Goal: Information Seeking & Learning: Learn about a topic

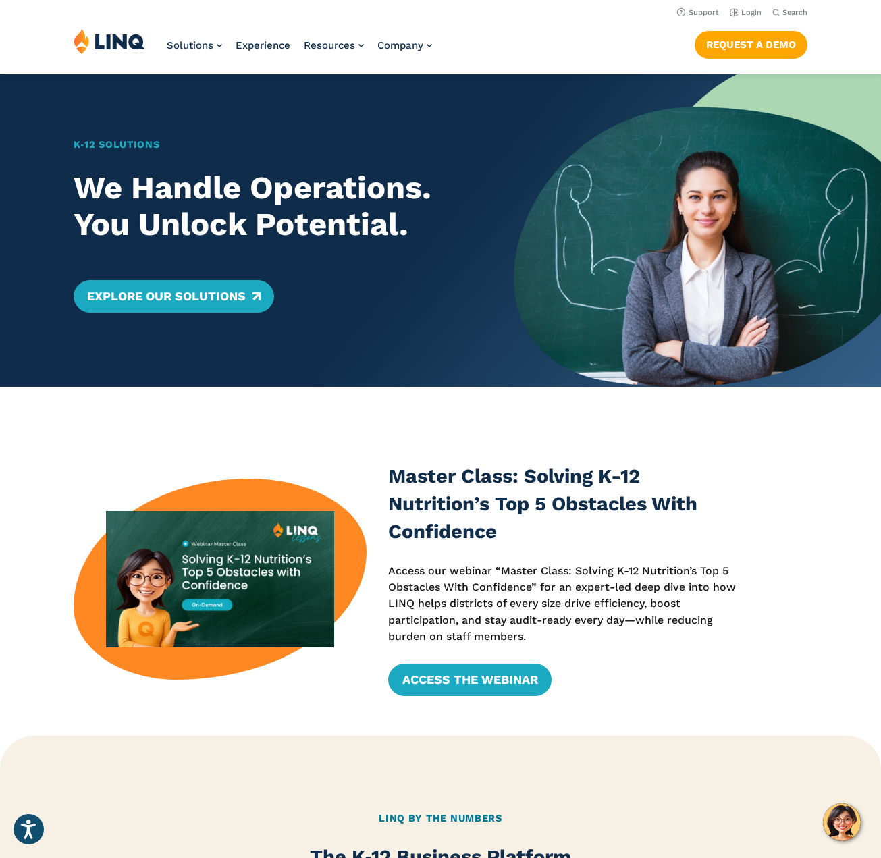
drag, startPoint x: 499, startPoint y: 495, endPoint x: 465, endPoint y: 539, distance: 55.4
click at [498, 496] on h3 "Master Class: Solving K-12 Nutrition’s Top 5 Obstacles With Confidence" at bounding box center [566, 503] width 356 height 83
click at [452, 674] on link "Access the Webinar" at bounding box center [469, 680] width 163 height 32
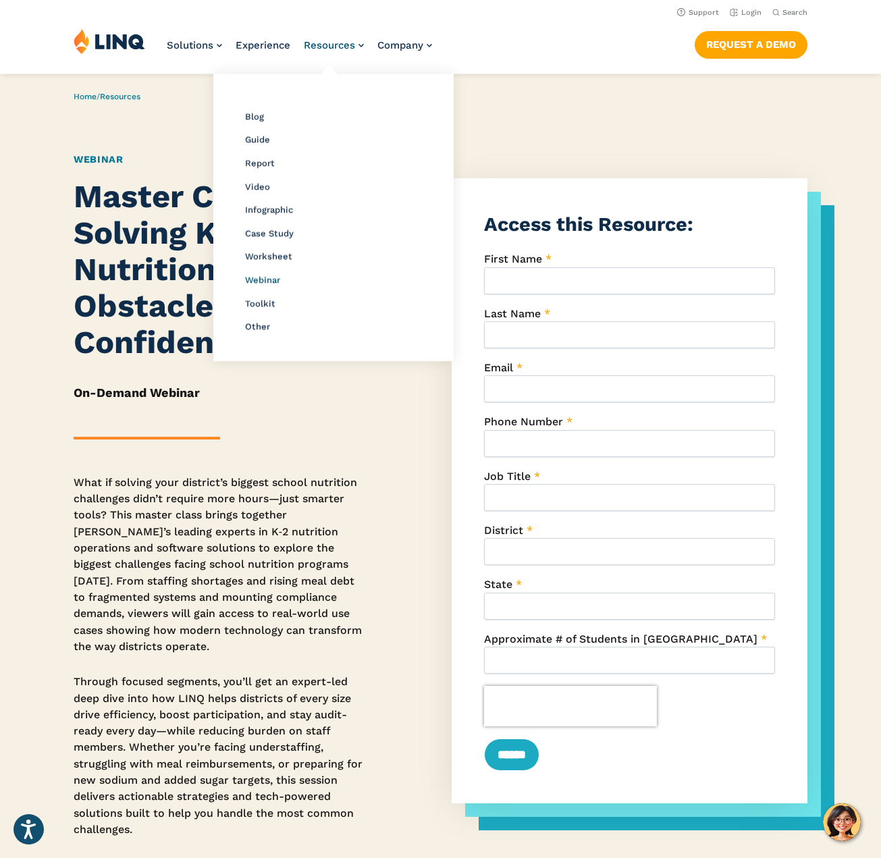
click at [269, 282] on span "Webinar" at bounding box center [262, 280] width 35 height 10
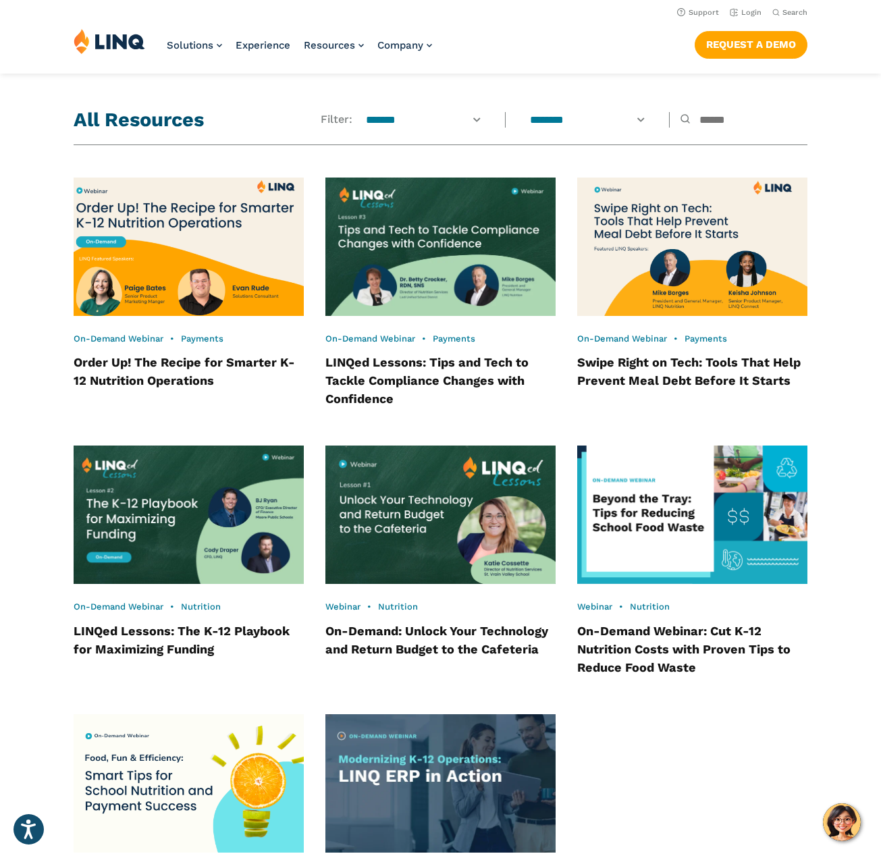
scroll to position [840, 0]
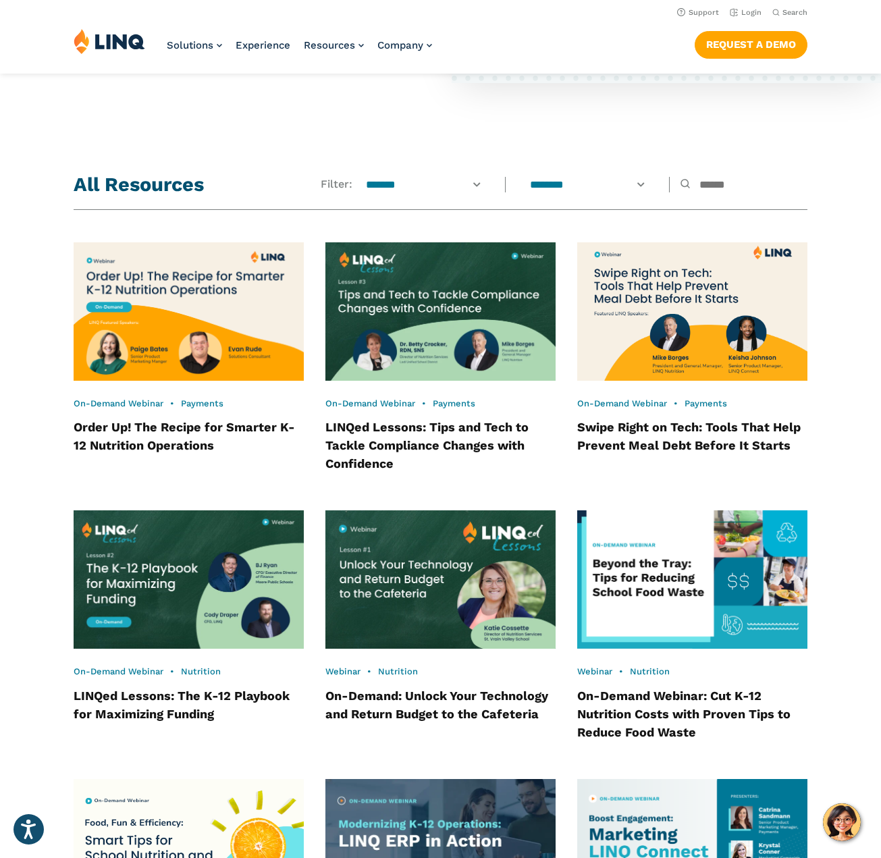
click at [177, 435] on h4 "Order Up! The Recipe for Smarter K-12 Nutrition Operations" at bounding box center [189, 436] width 230 height 36
click at [195, 427] on link "Order Up! The Recipe for Smarter K-12 Nutrition Operations" at bounding box center [184, 436] width 221 height 32
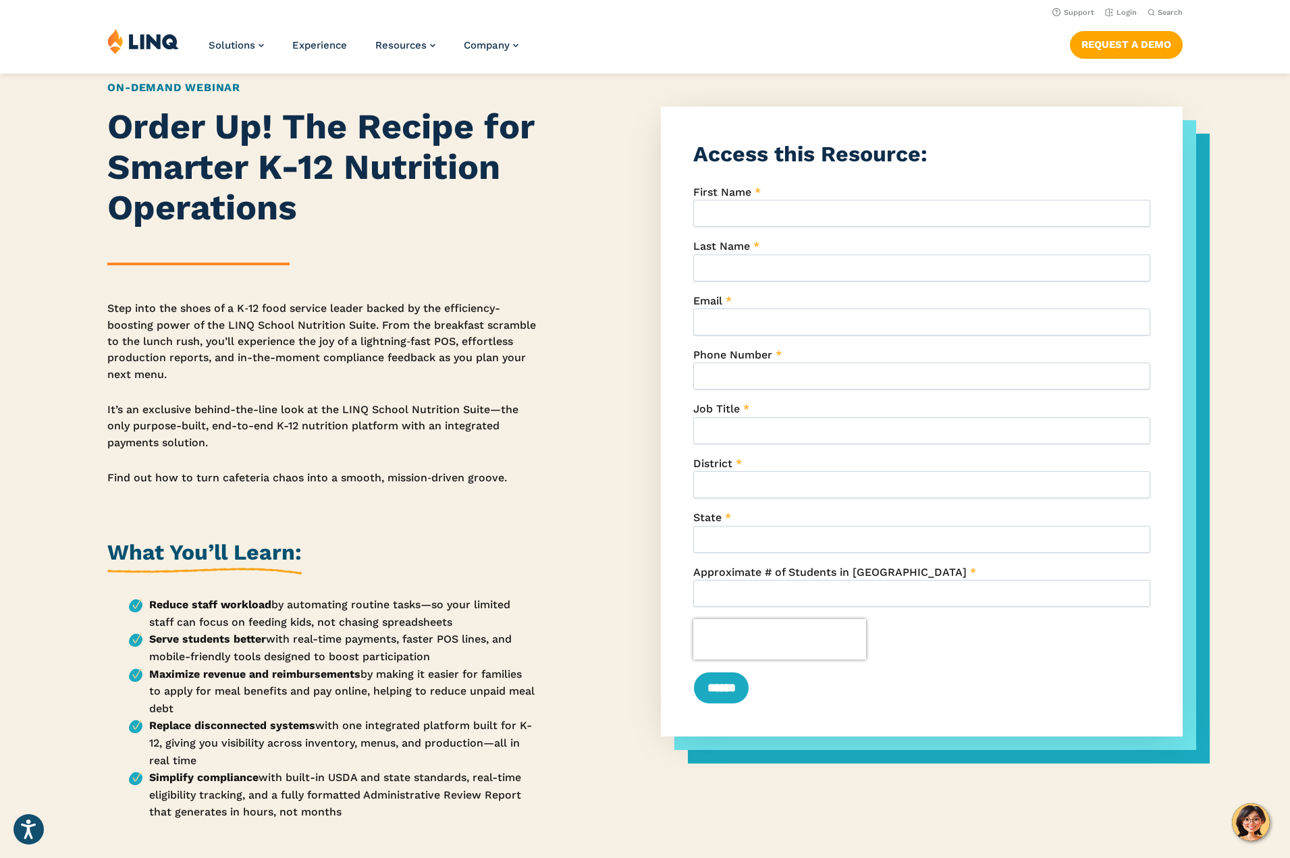
drag, startPoint x: 321, startPoint y: 558, endPoint x: 76, endPoint y: 543, distance: 244.8
click at [76, 543] on div "Order Up! The Recipe for Smarter K-12 Nutrition Operations Step into the shoes …" at bounding box center [645, 702] width 1290 height 1190
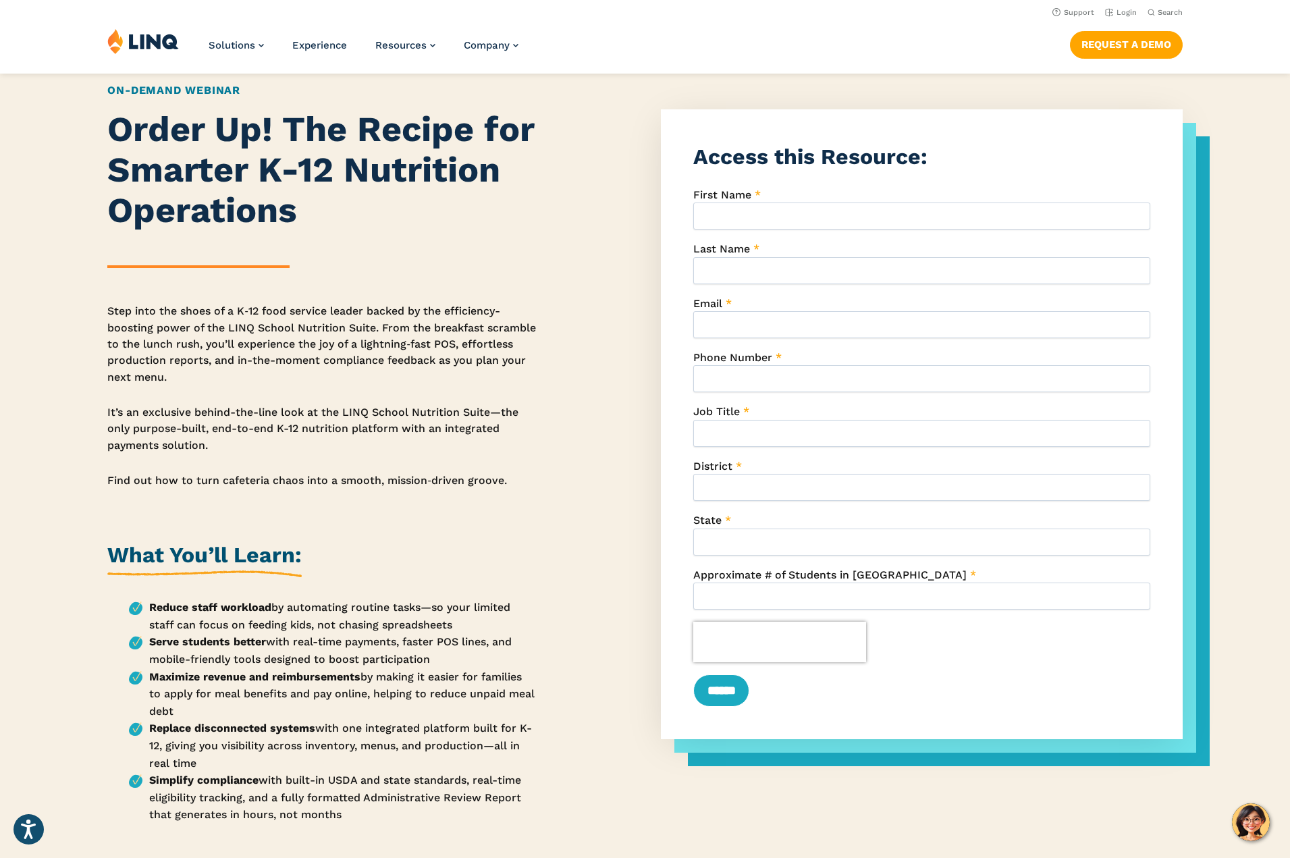
copy h2 "What You’ll Learn:"
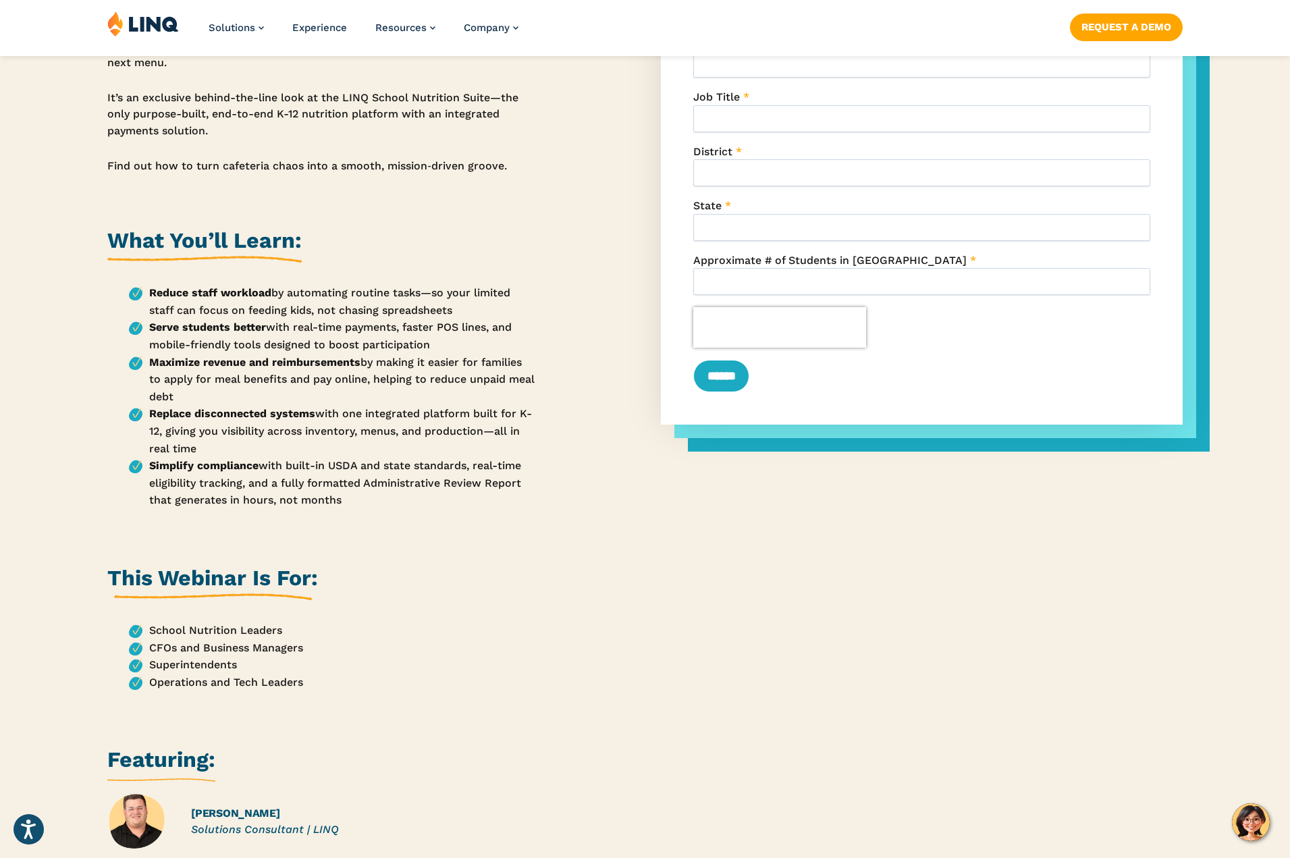
scroll to position [392, 0]
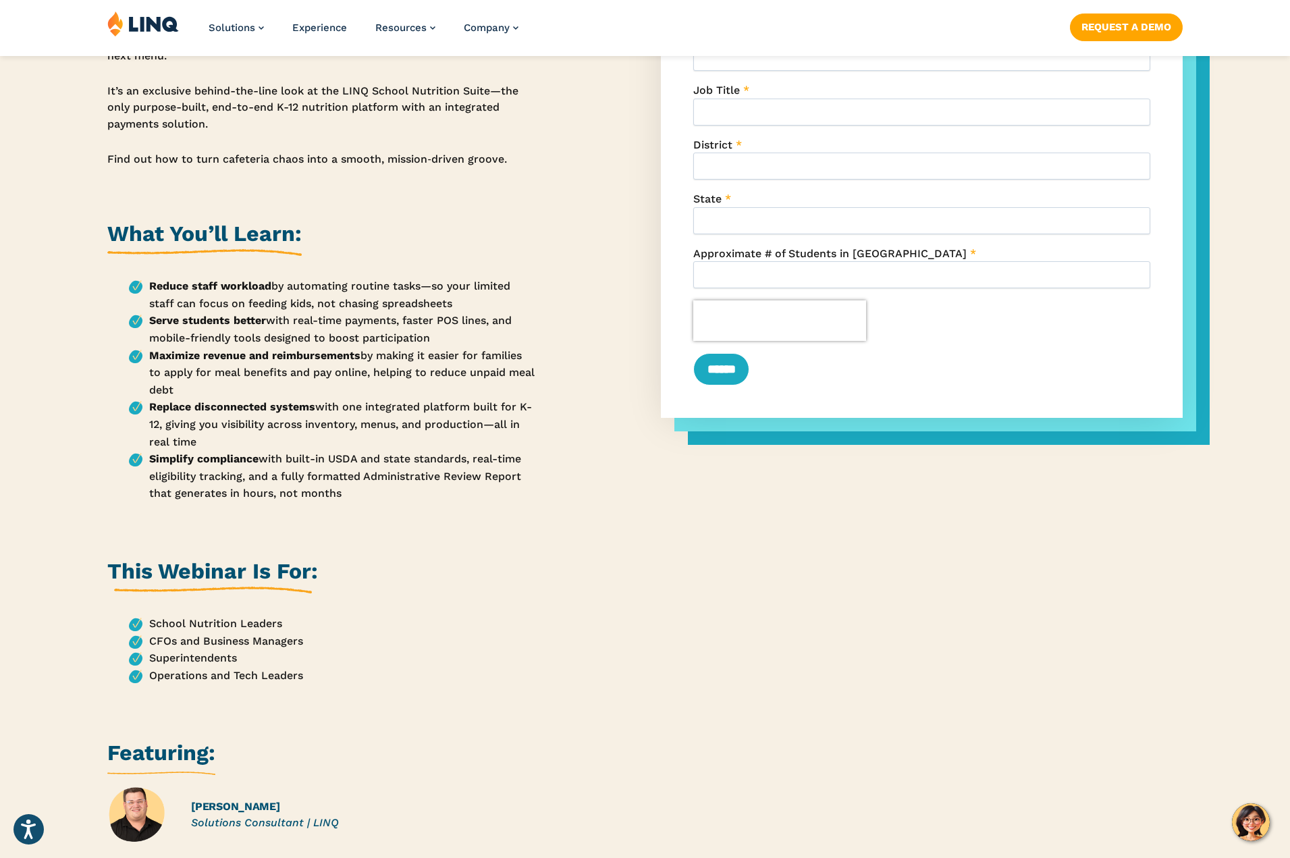
drag, startPoint x: 374, startPoint y: 501, endPoint x: 122, endPoint y: 261, distance: 348.1
click at [122, 259] on div "Order Up! The Recipe for Smarter K-12 Nutrition Operations Step into the shoes …" at bounding box center [321, 383] width 429 height 1190
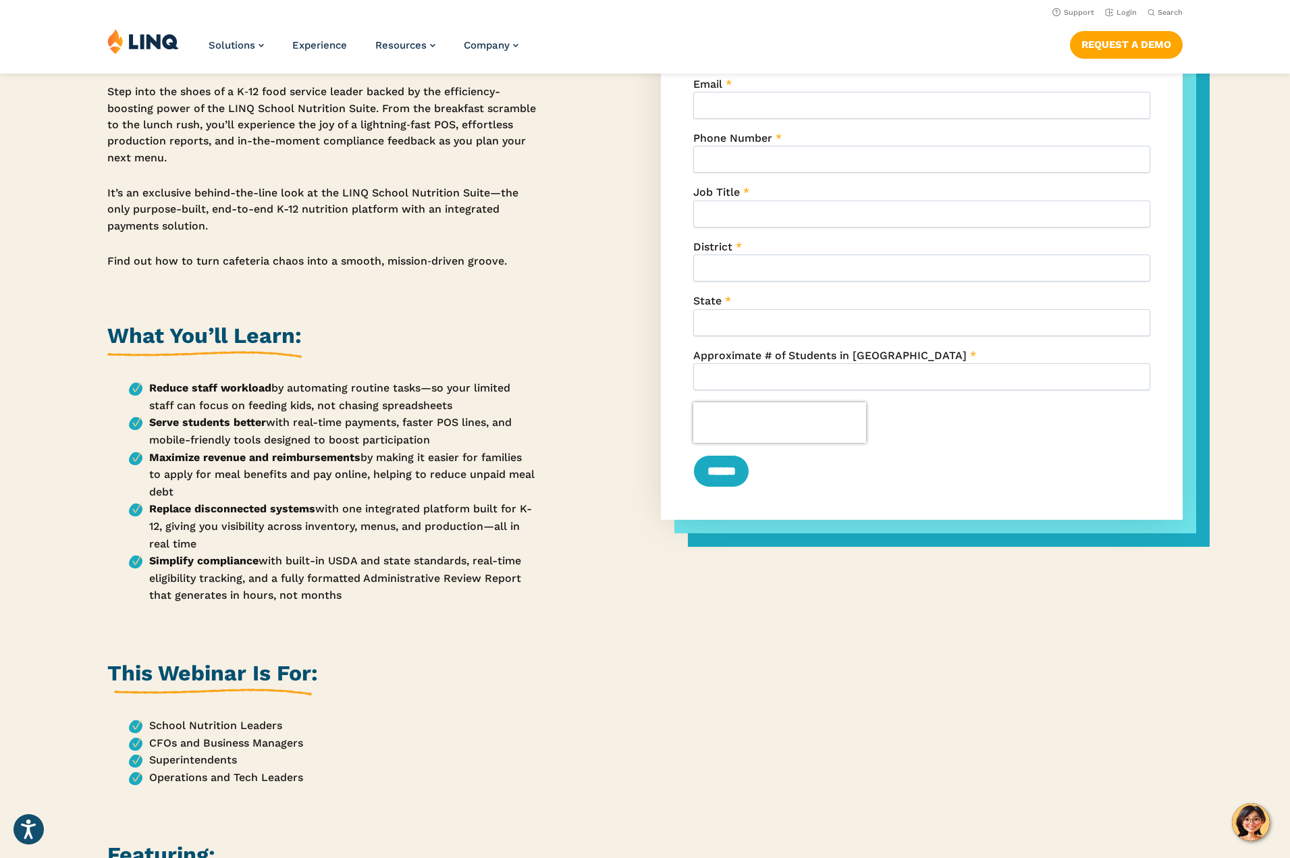
scroll to position [0, 0]
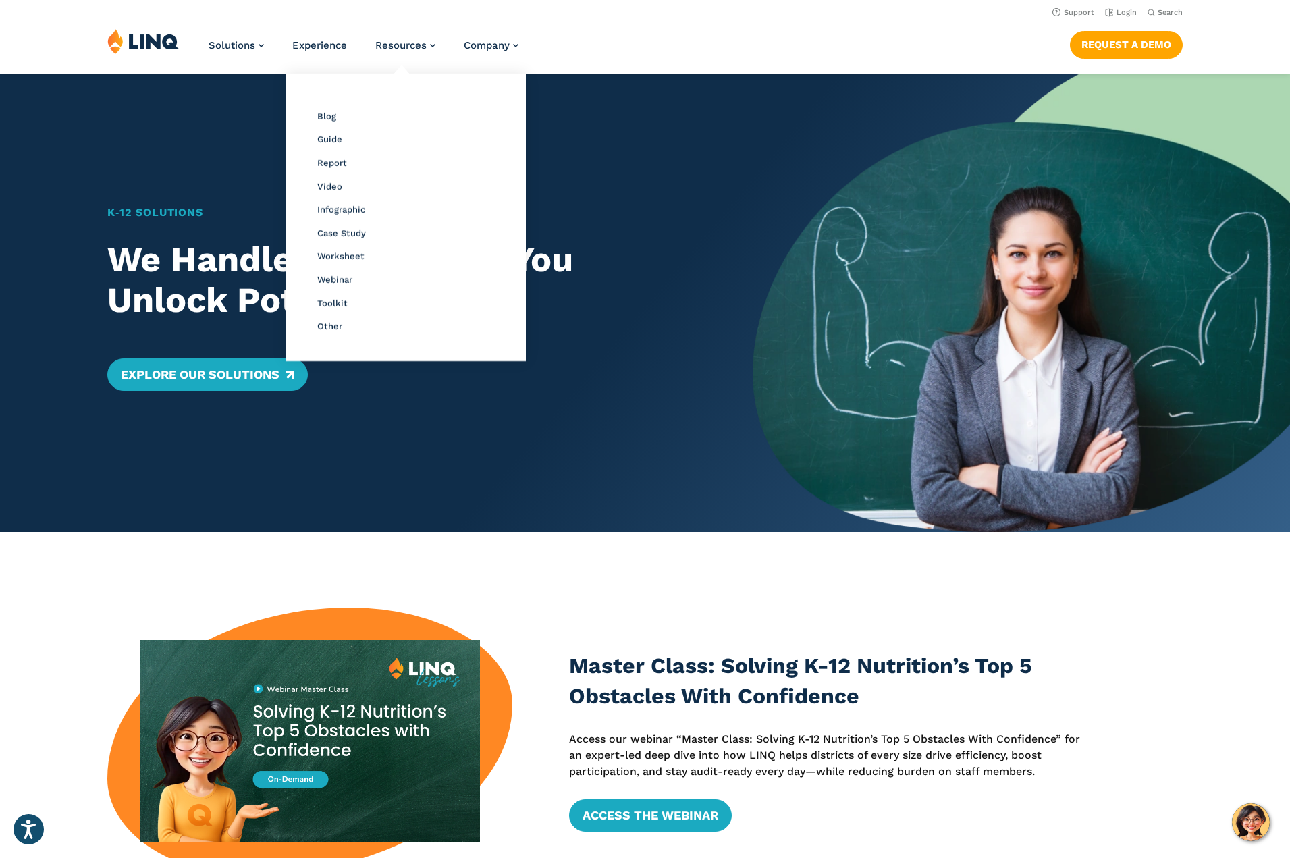
click at [342, 286] on li "Webinar" at bounding box center [405, 280] width 177 height 18
click at [345, 277] on span "Webinar" at bounding box center [334, 280] width 35 height 10
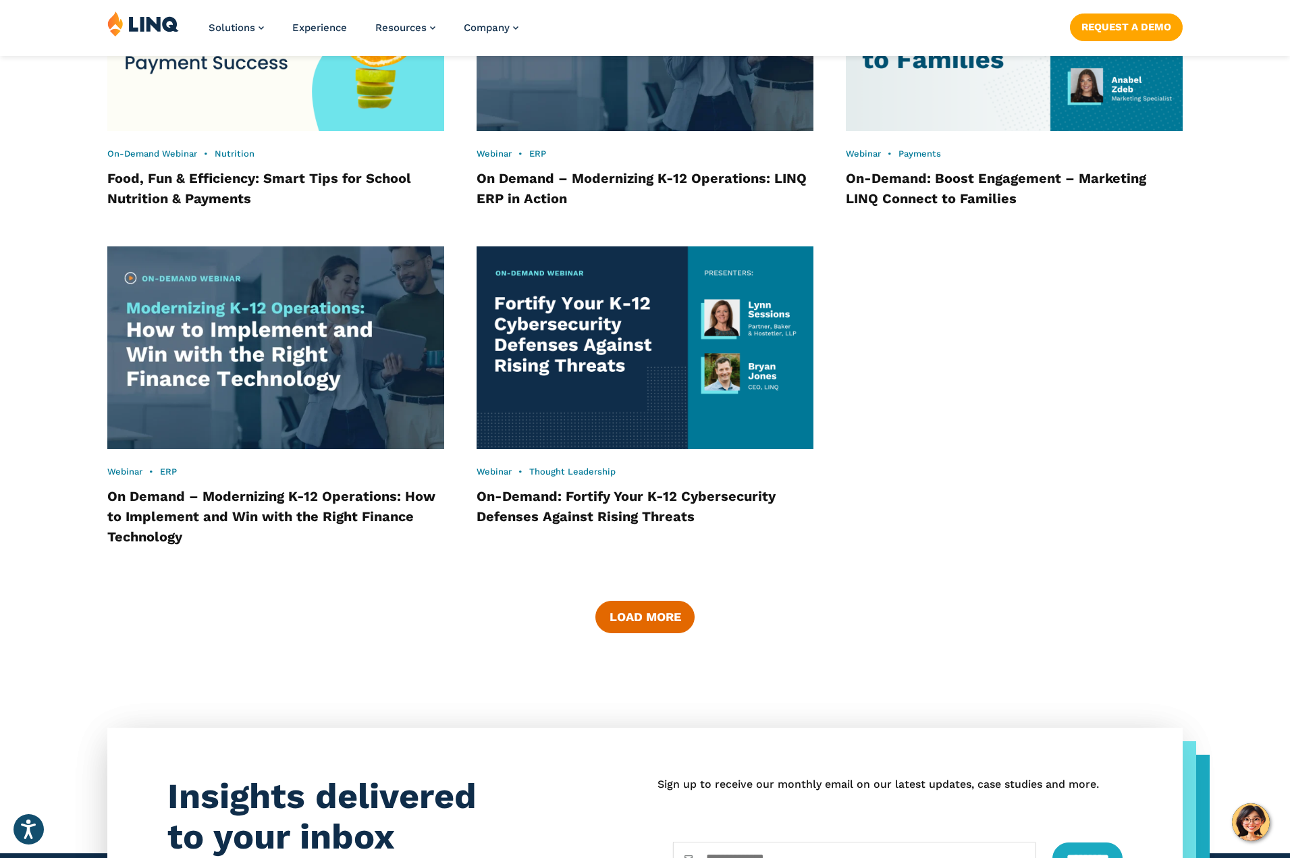
scroll to position [2032, 0]
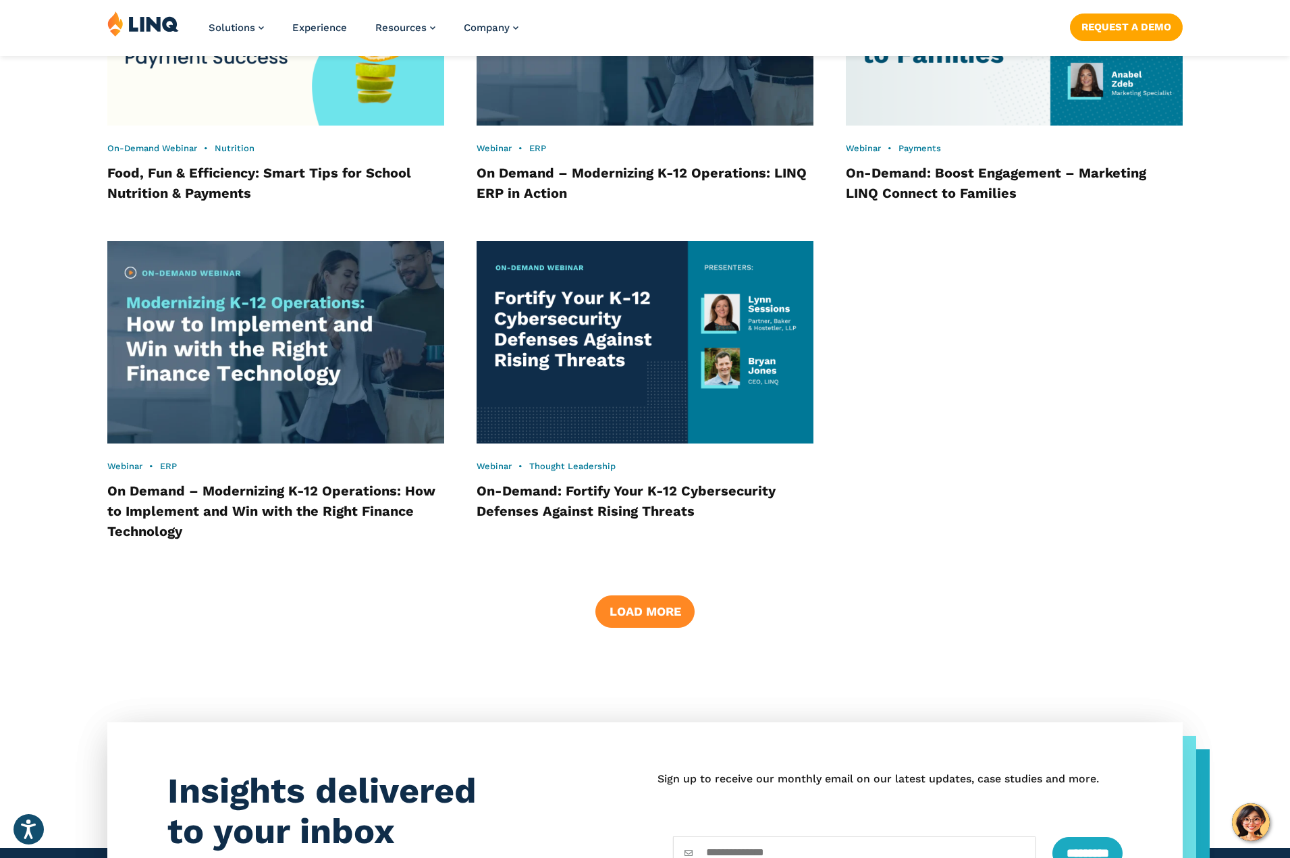
click at [668, 616] on button "Load More" at bounding box center [644, 611] width 99 height 32
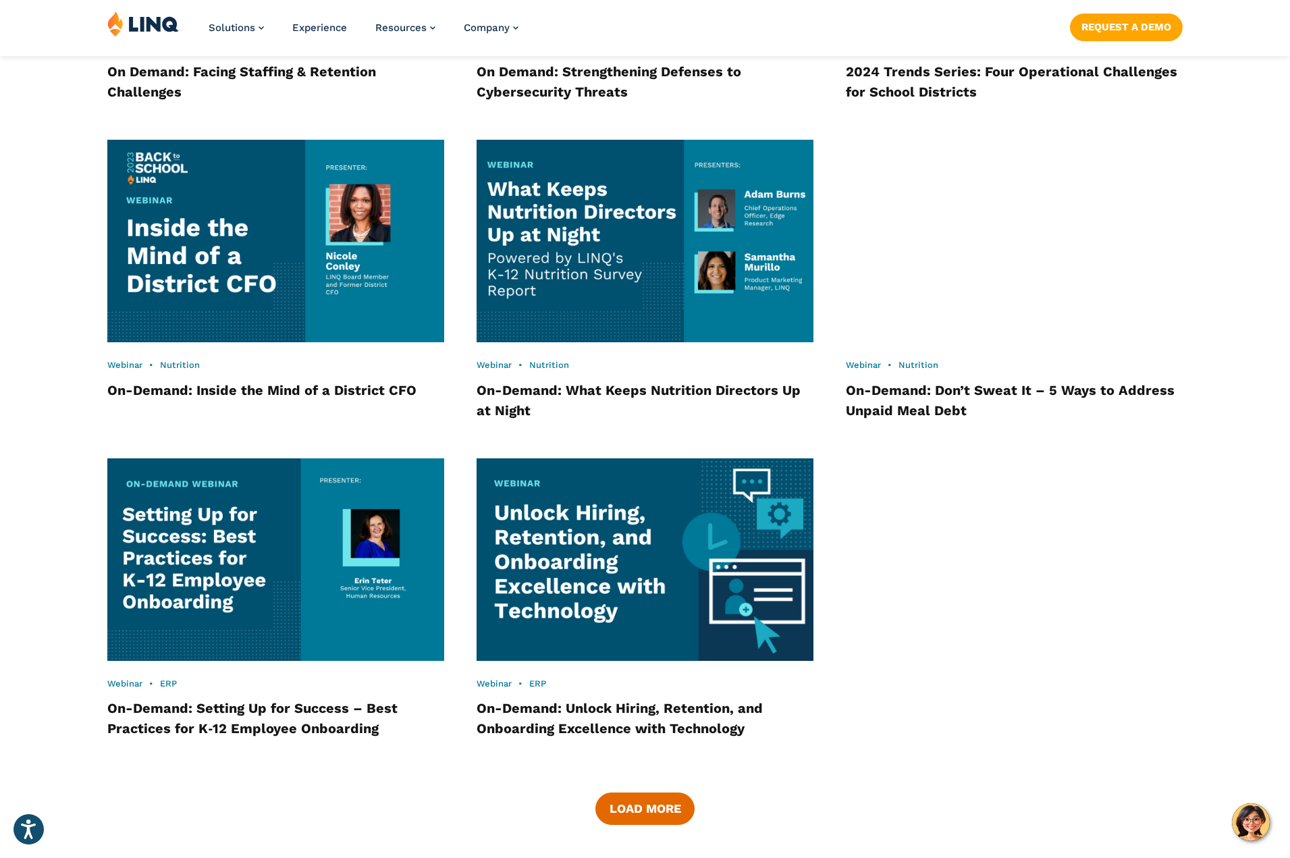
scroll to position [3197, 0]
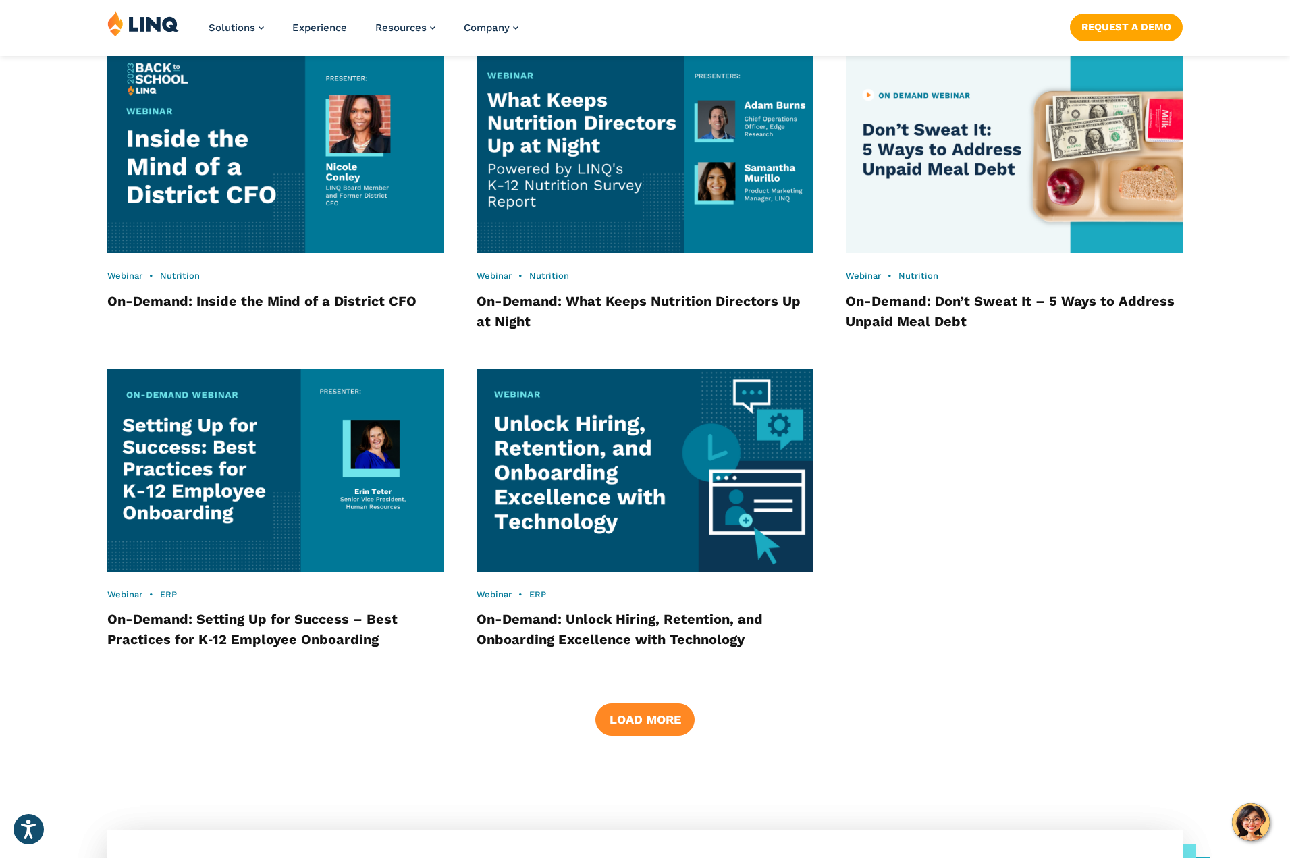
click at [635, 721] on button "Load More" at bounding box center [644, 719] width 99 height 32
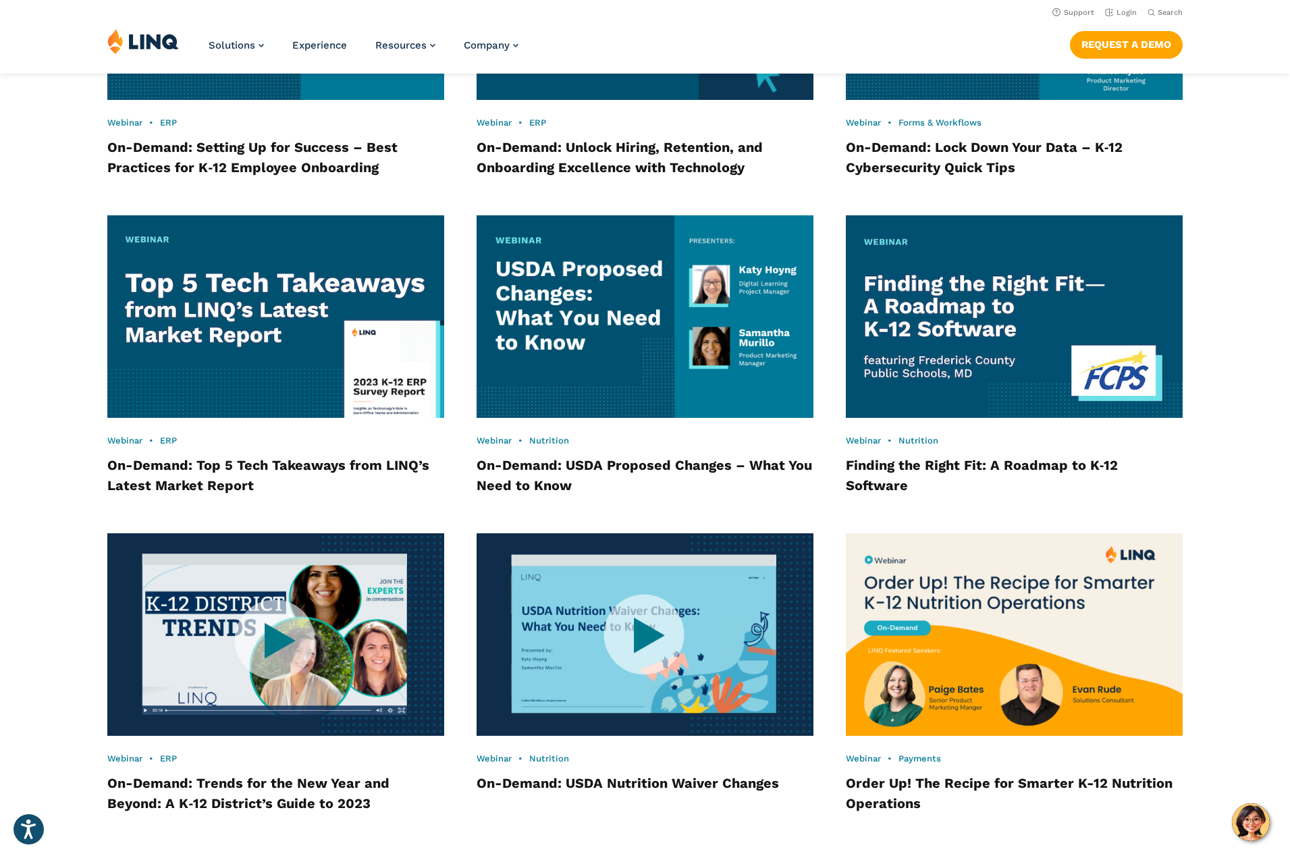
scroll to position [3660, 0]
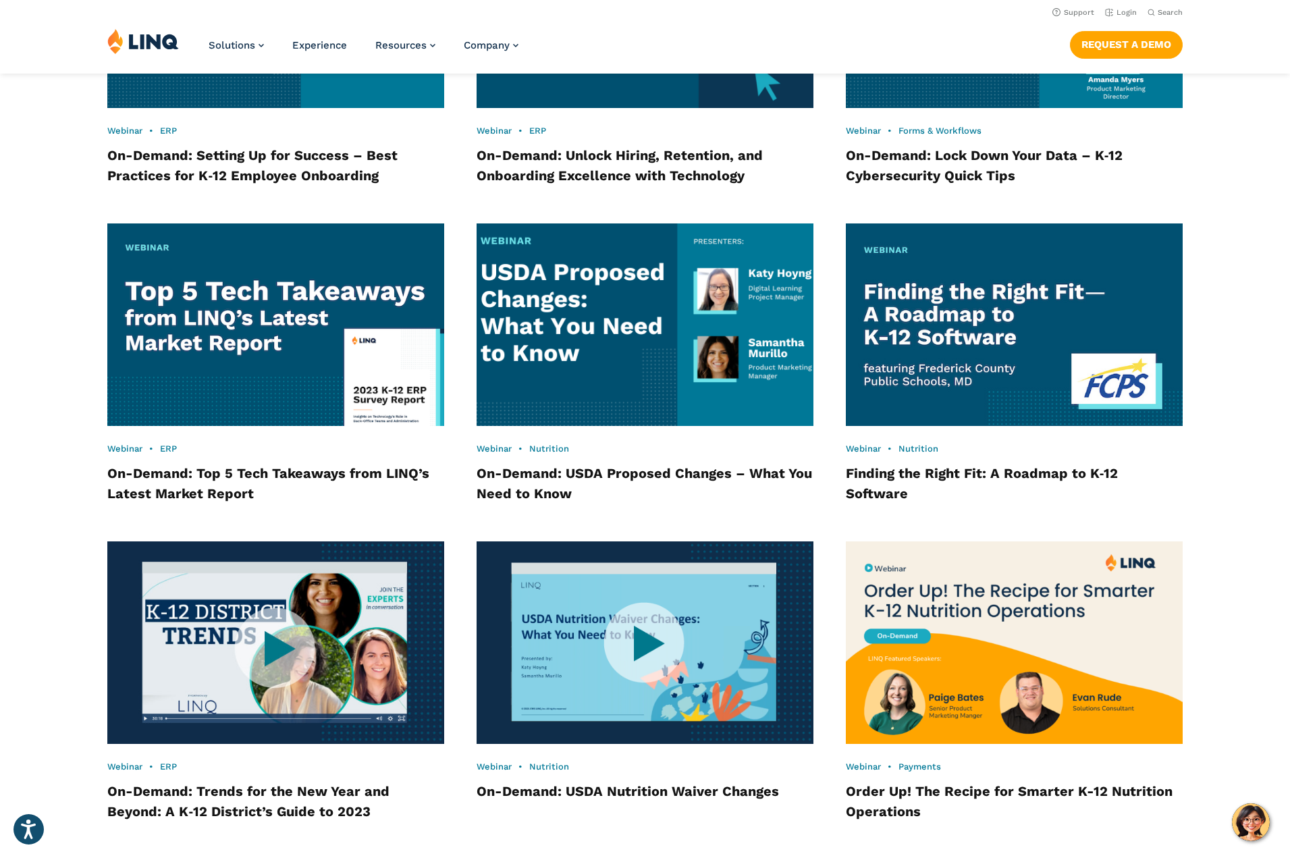
click at [612, 402] on img at bounding box center [645, 324] width 371 height 223
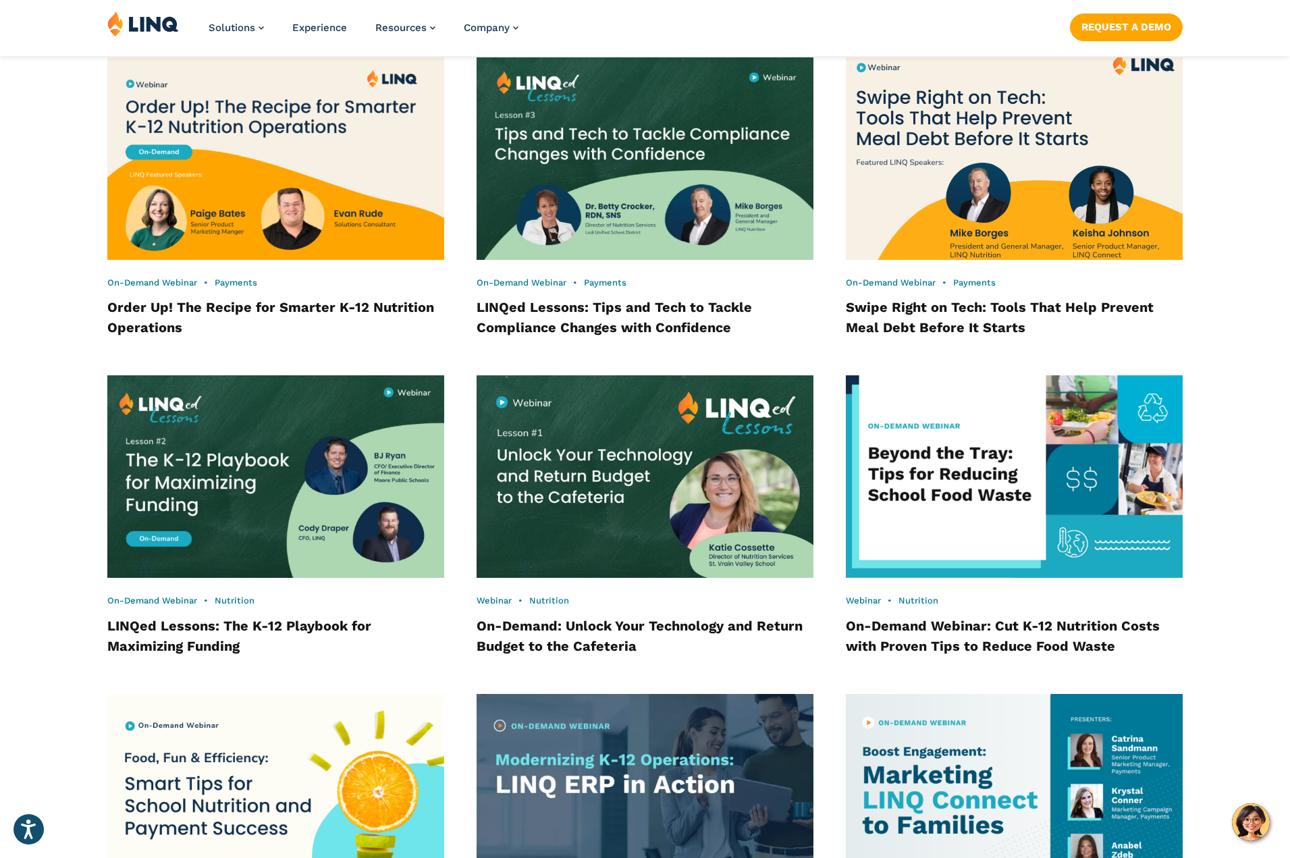
scroll to position [1254, 0]
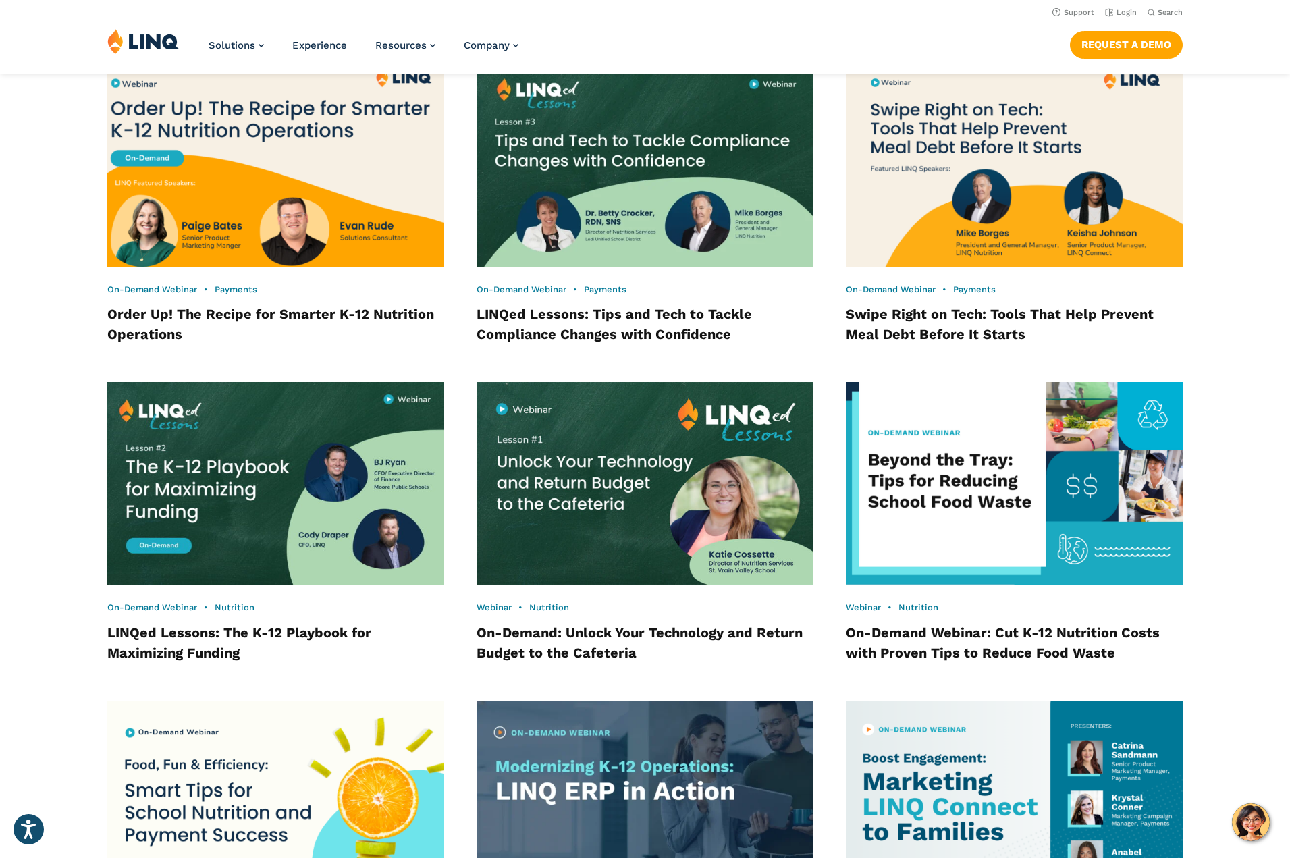
click at [339, 229] on img at bounding box center [275, 165] width 371 height 223
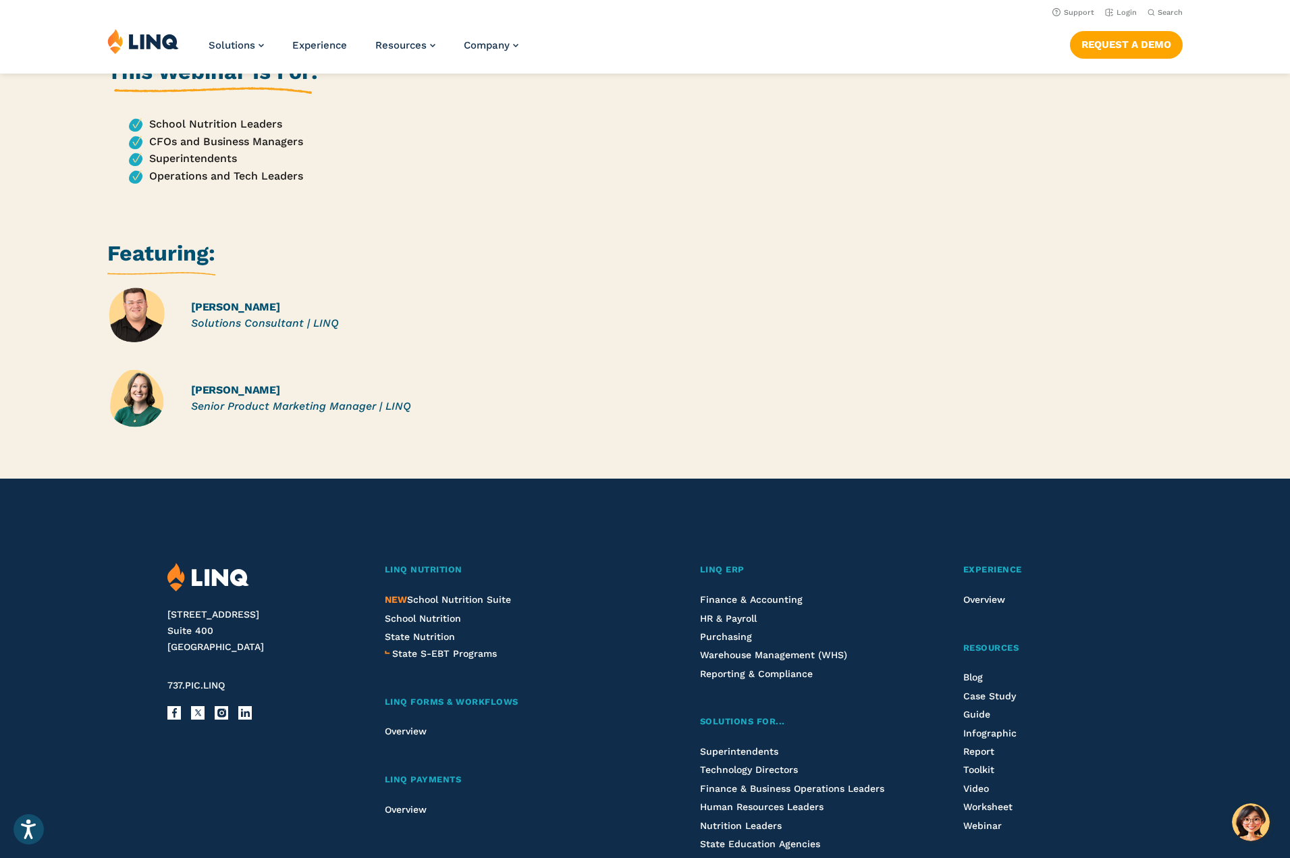
scroll to position [874, 0]
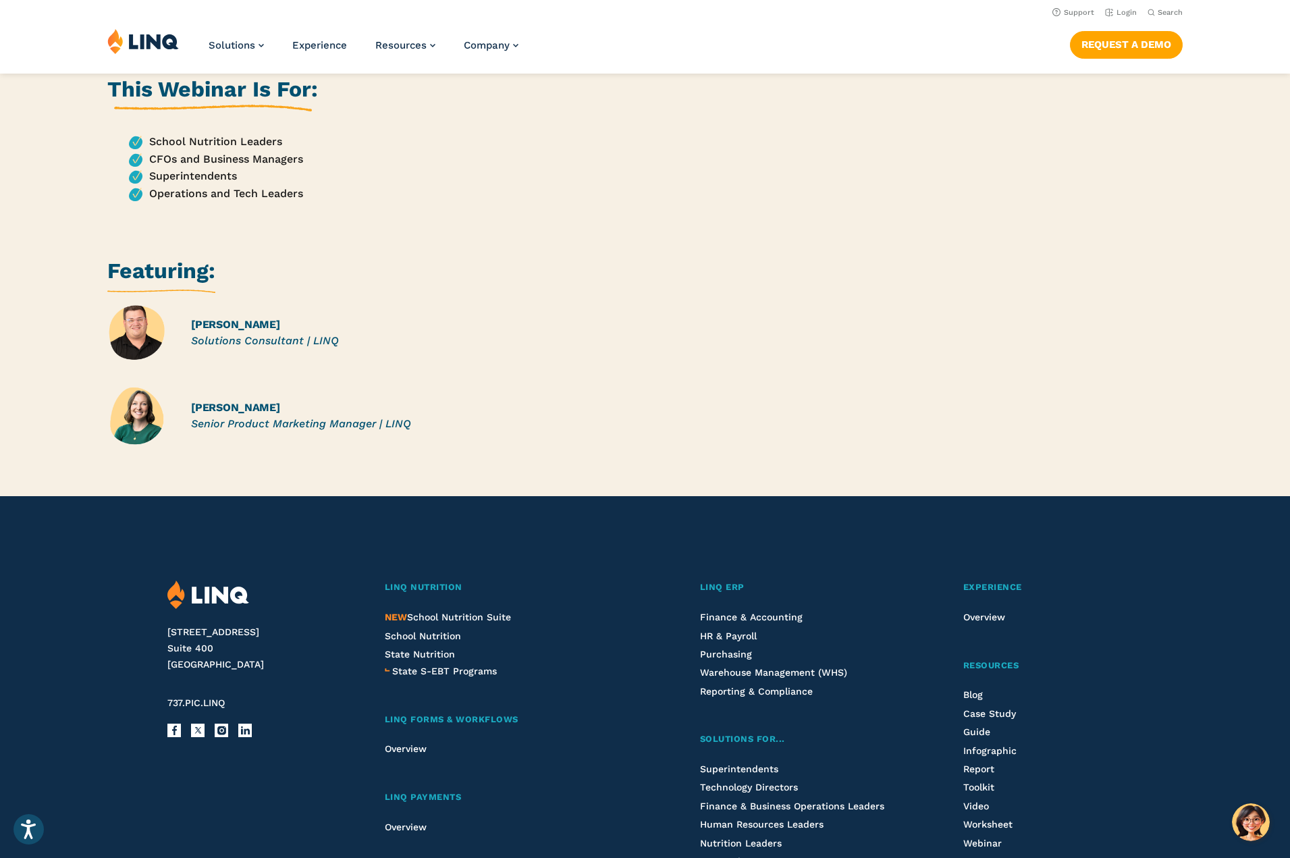
drag, startPoint x: 315, startPoint y: 400, endPoint x: 190, endPoint y: 400, distance: 125.6
click at [190, 400] on div "Paige Bates Senior Product Marketing Manager | LINQ" at bounding box center [321, 415] width 429 height 59
copy div "Paige Bates Senior Product Marketing Manager | LINQ"
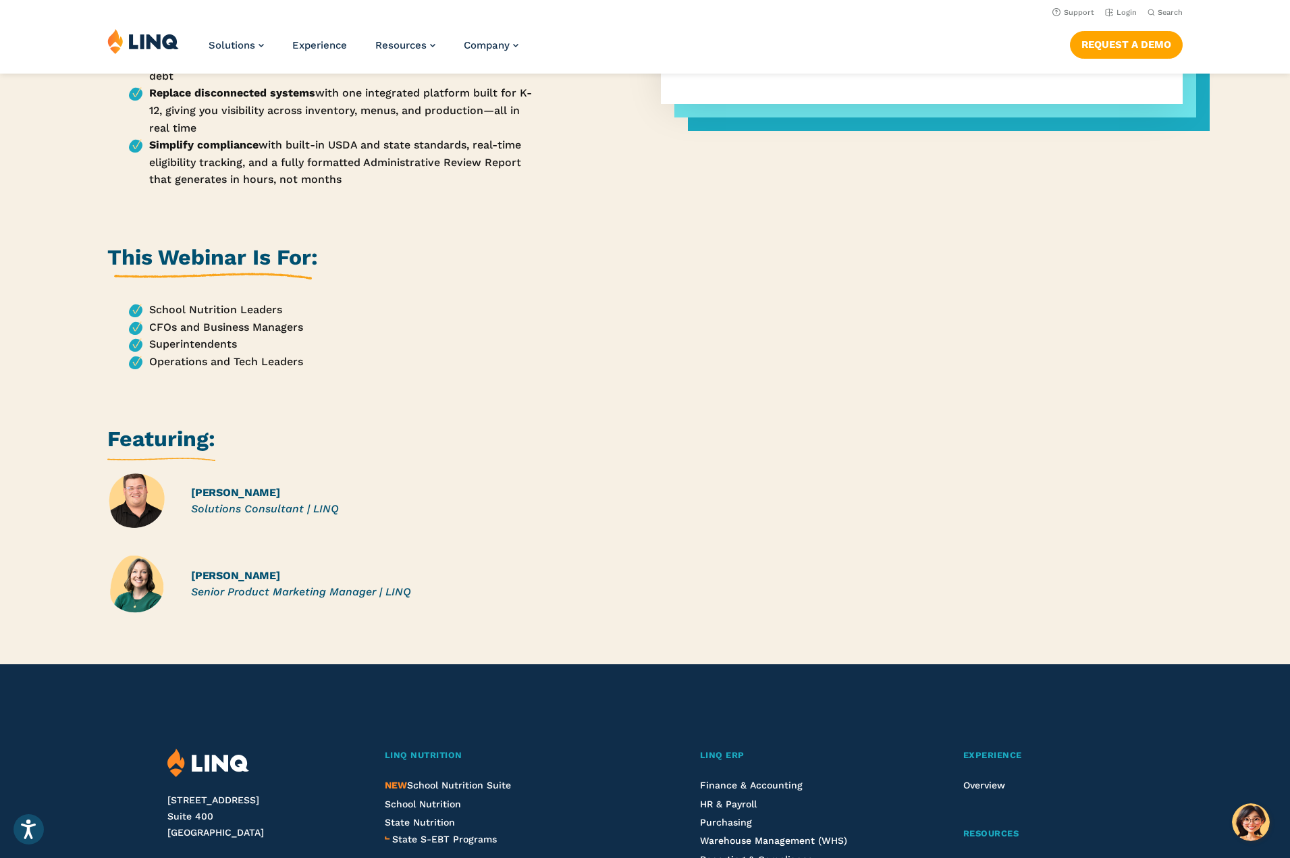
scroll to position [380, 0]
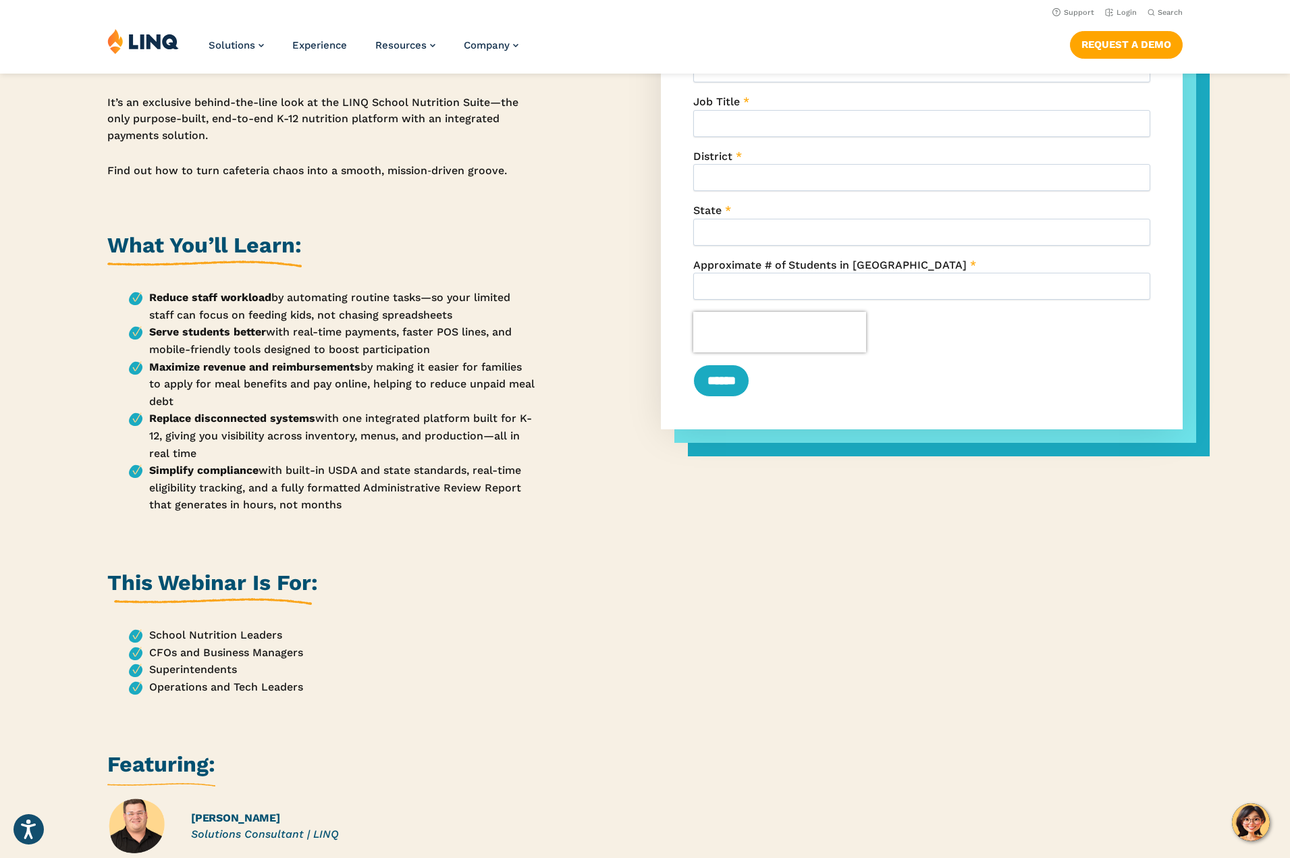
drag, startPoint x: 353, startPoint y: 593, endPoint x: 83, endPoint y: 583, distance: 270.2
click at [83, 583] on div "Order Up! The Recipe for Smarter K-12 Nutrition Operations Step into the shoes …" at bounding box center [645, 395] width 1290 height 1190
copy h2 "This Webinar Is For:"
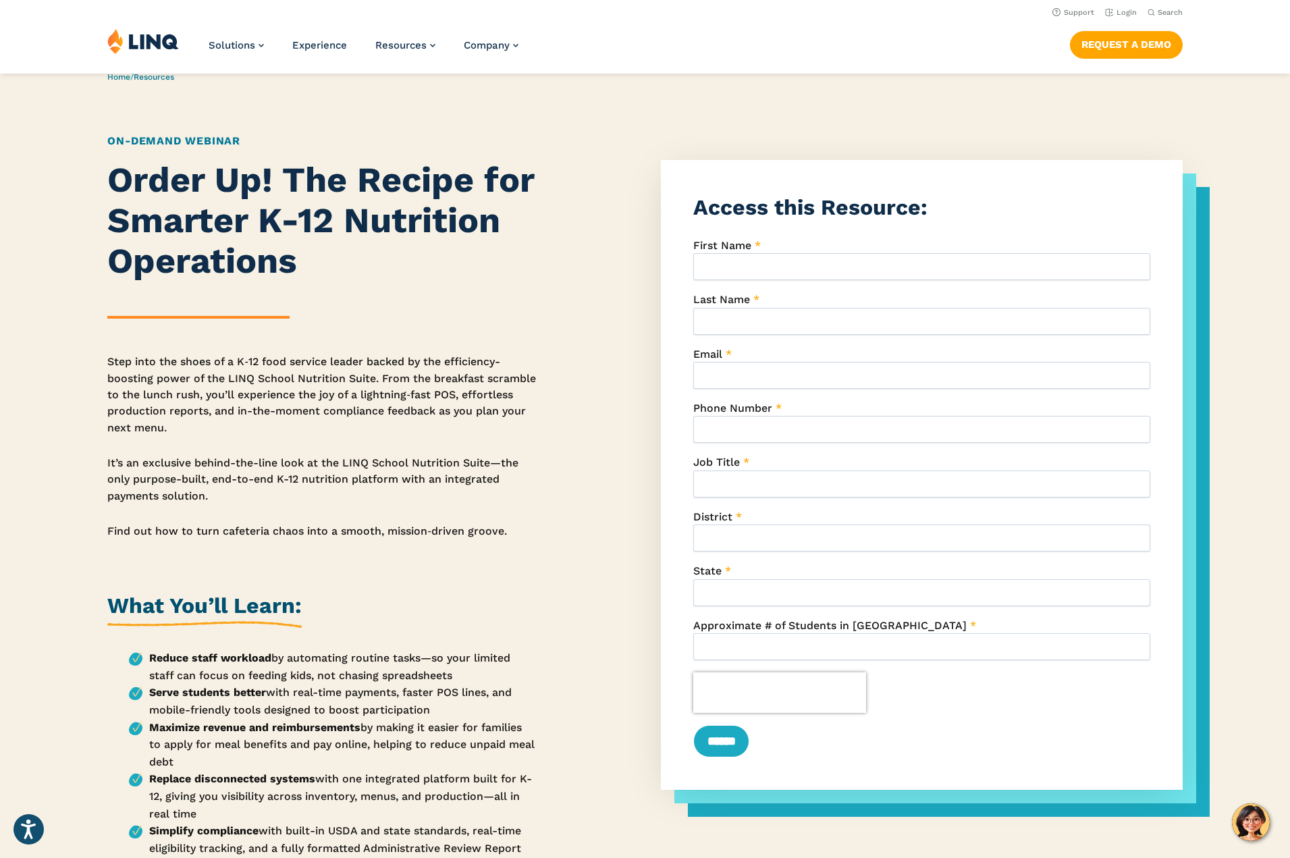
scroll to position [0, 0]
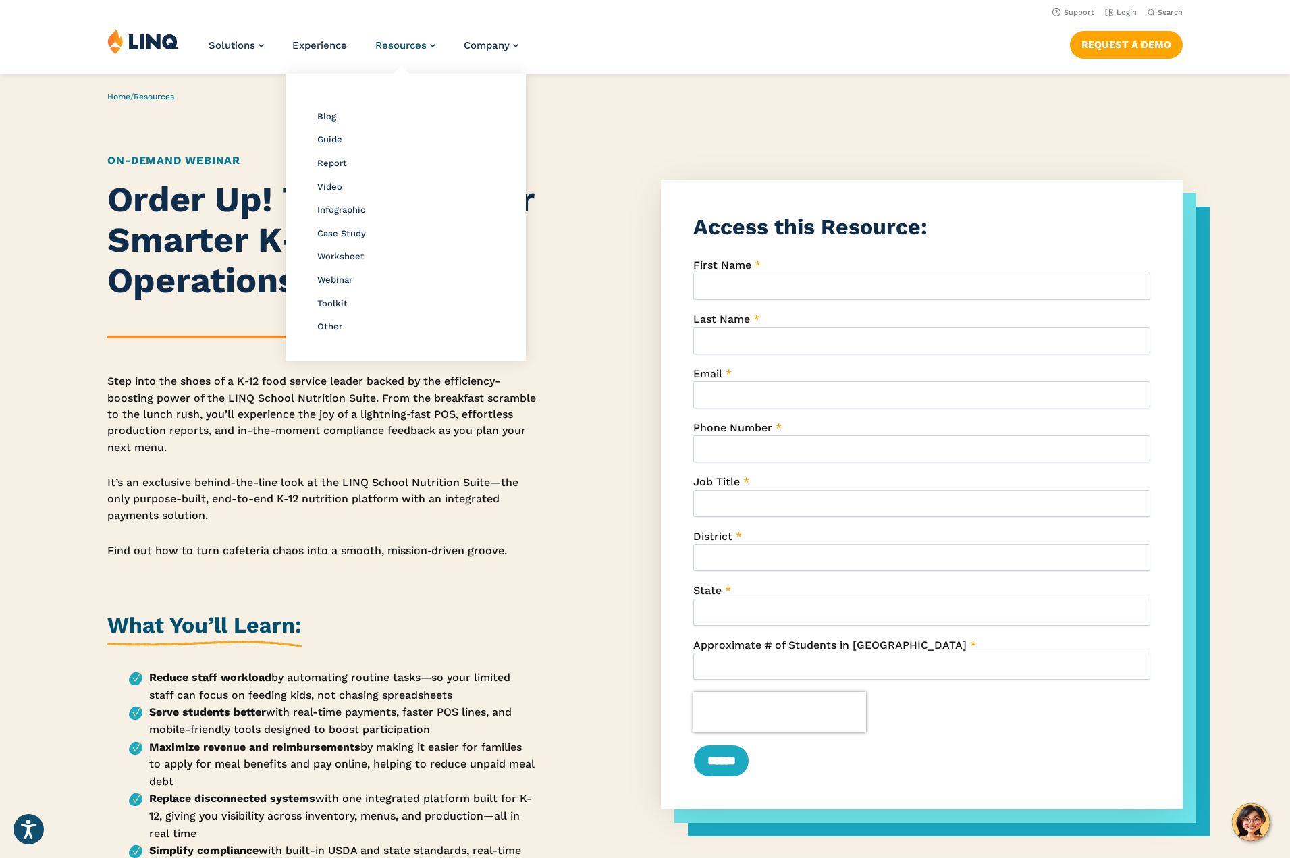
click at [772, 78] on article "Home / Resources On-Demand Webinar Order Up! The Recipe for Smarter K-12 Nutrit…" at bounding box center [645, 721] width 1290 height 1295
click at [341, 277] on span "Webinar" at bounding box center [334, 280] width 35 height 10
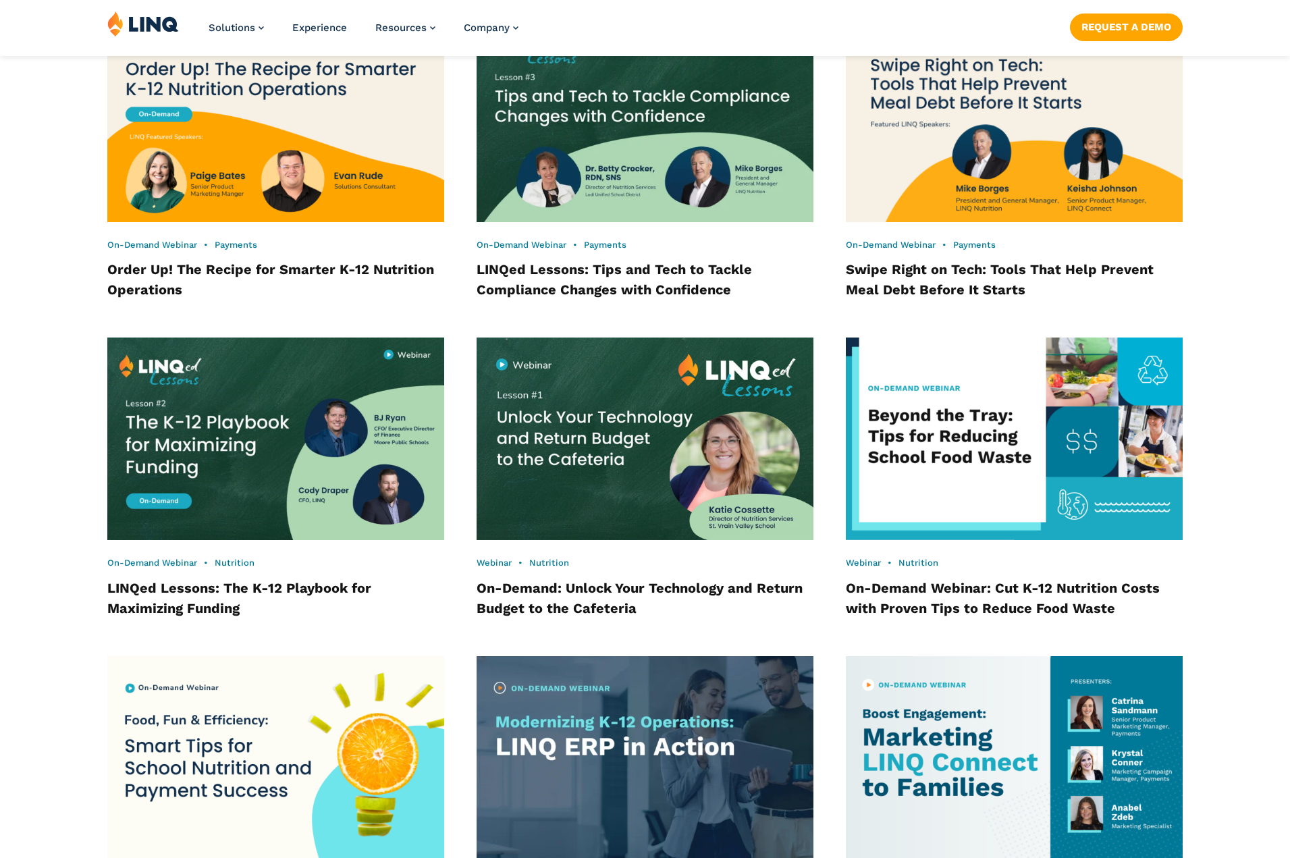
scroll to position [1302, 0]
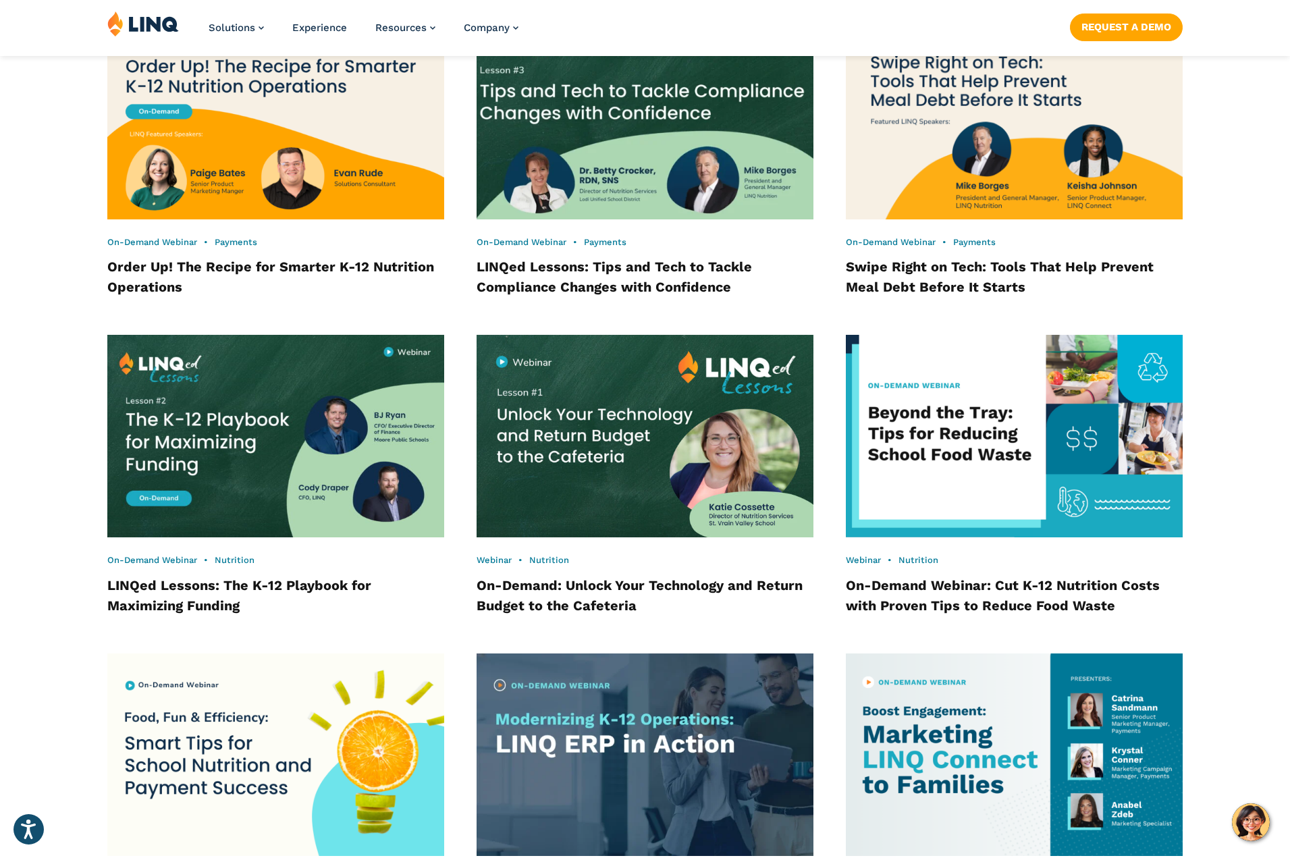
click at [713, 121] on img at bounding box center [645, 118] width 371 height 223
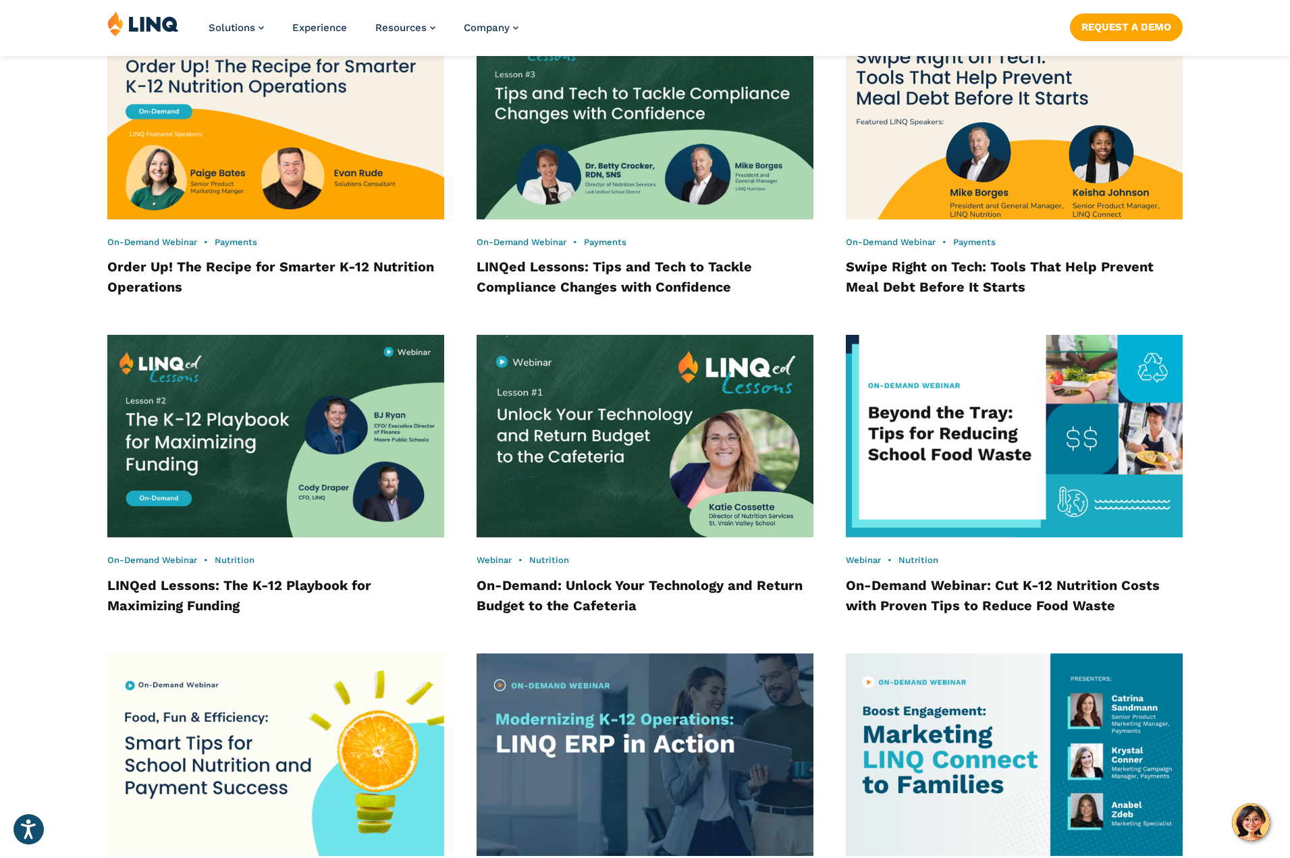
click at [1050, 204] on img at bounding box center [1014, 118] width 371 height 223
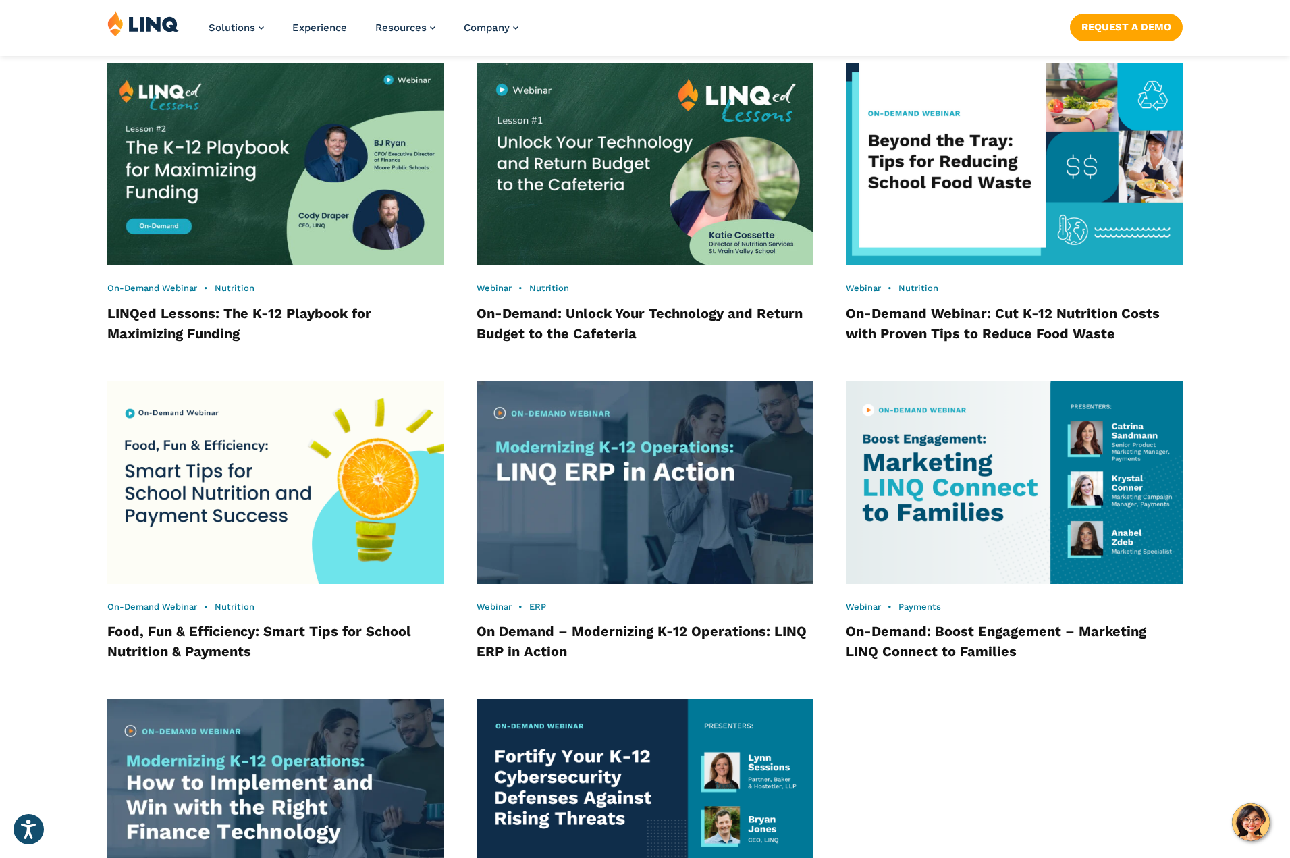
scroll to position [1587, 0]
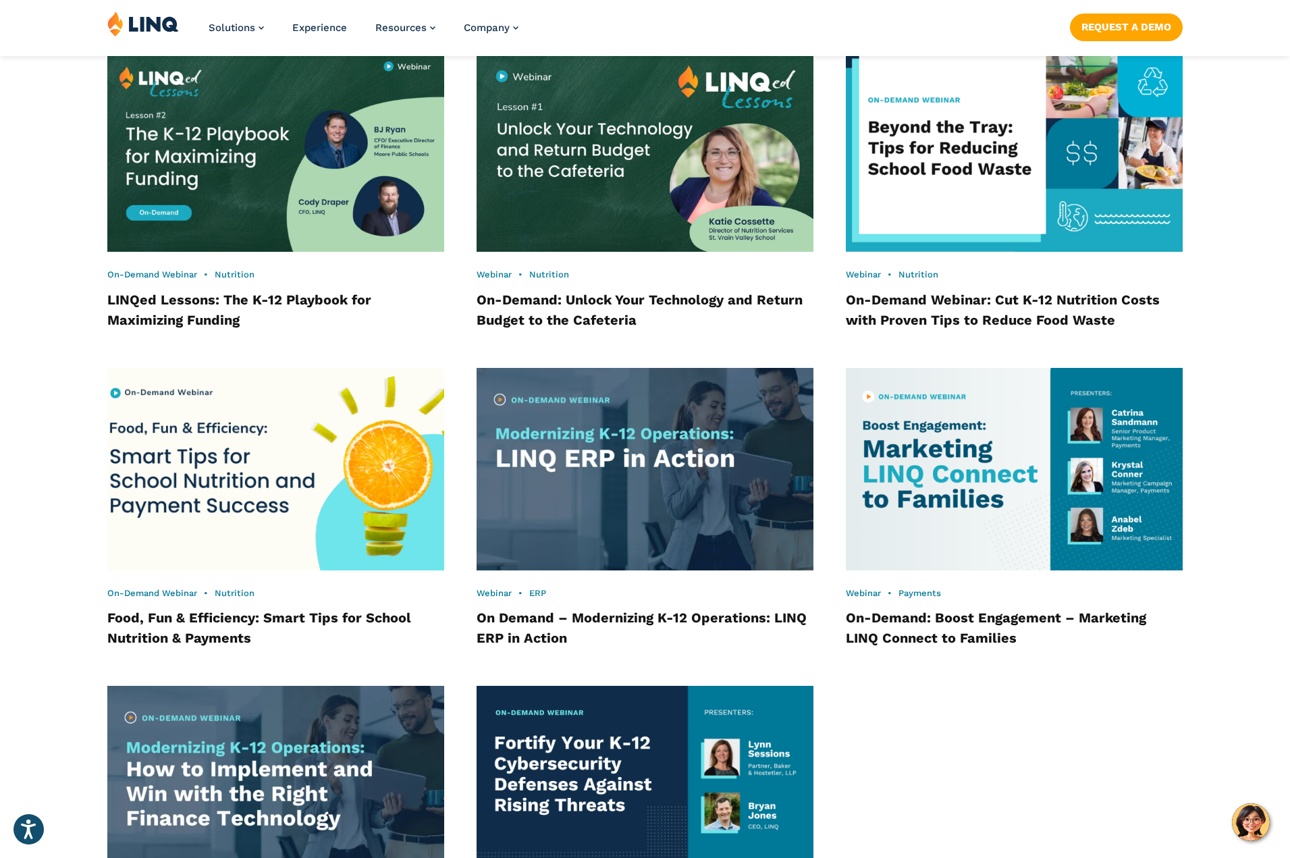
click at [224, 479] on img at bounding box center [275, 469] width 371 height 223
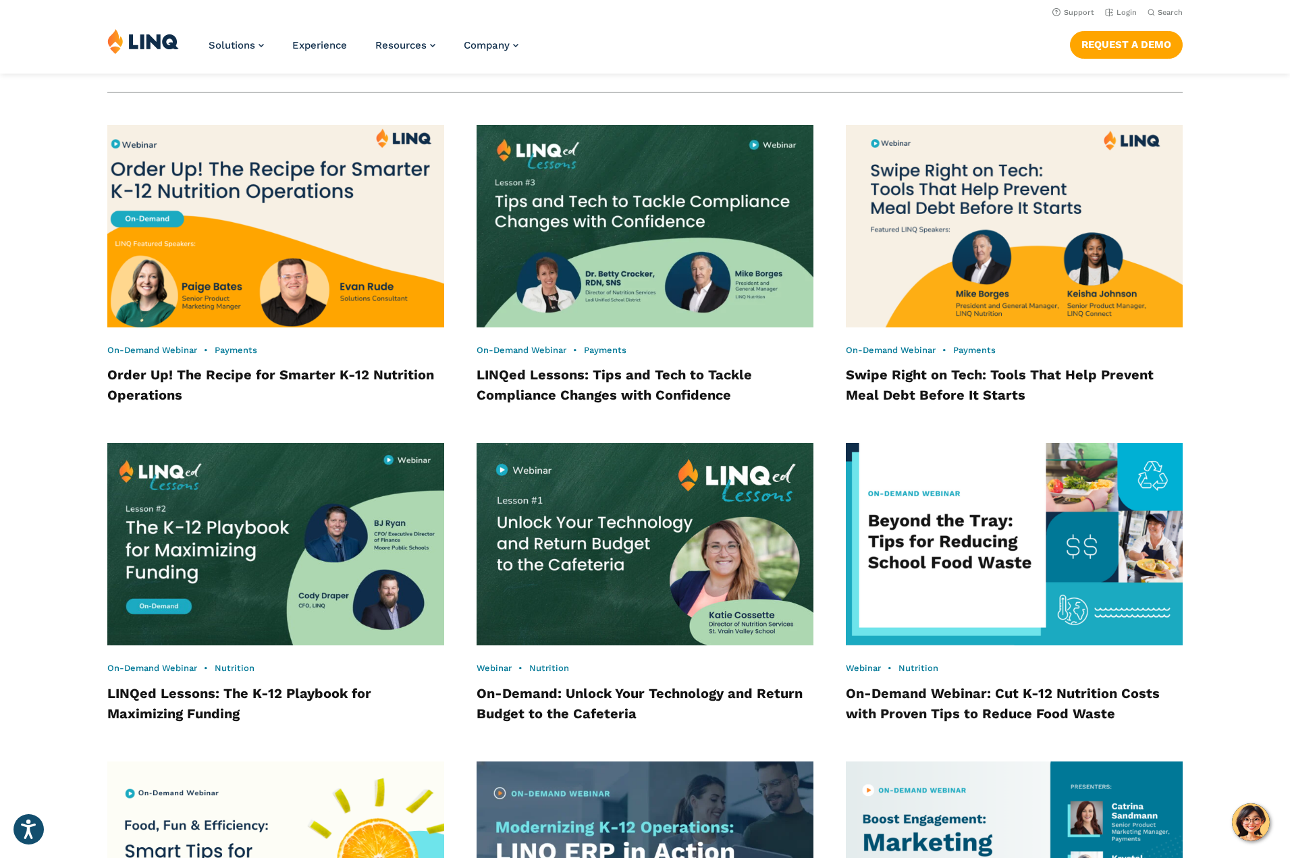
scroll to position [1169, 0]
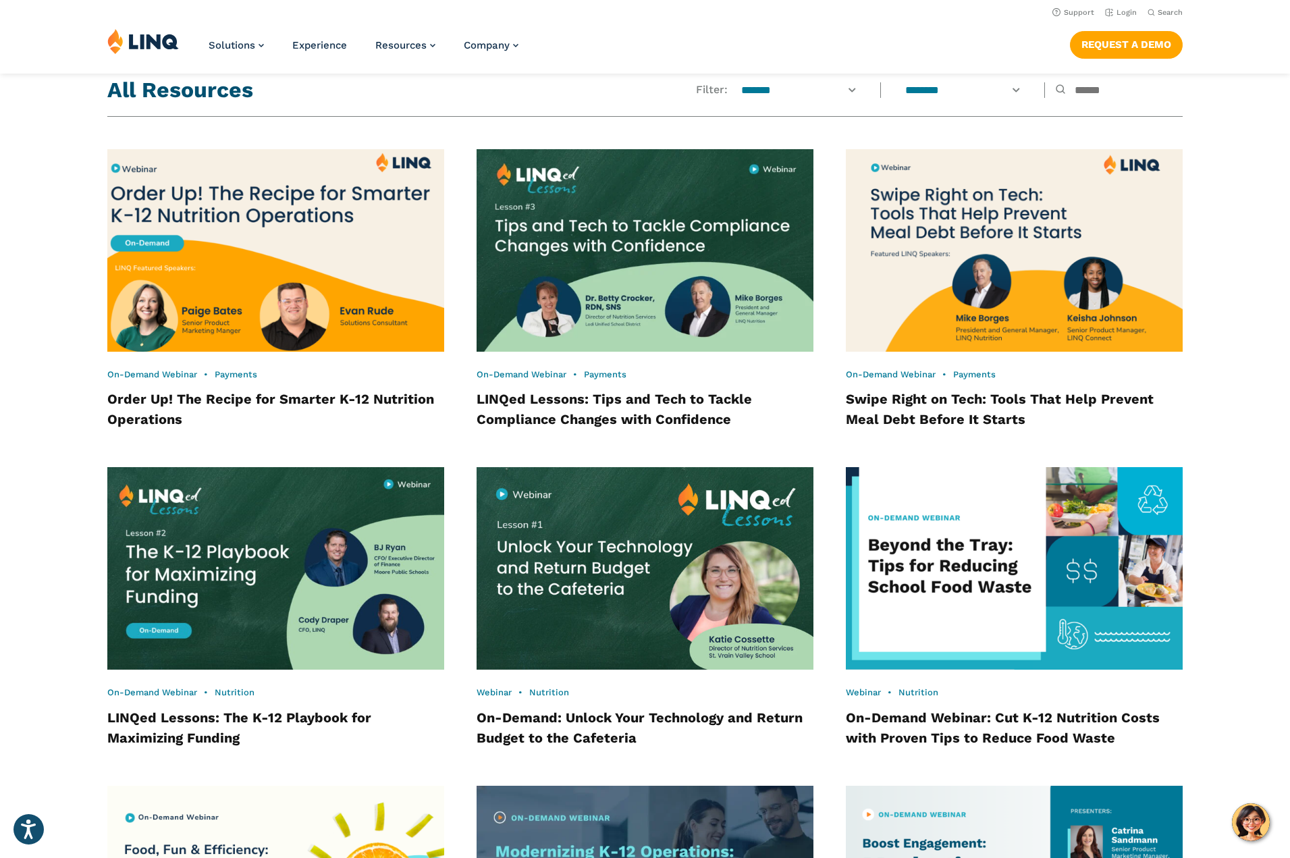
click at [303, 263] on img at bounding box center [275, 250] width 371 height 223
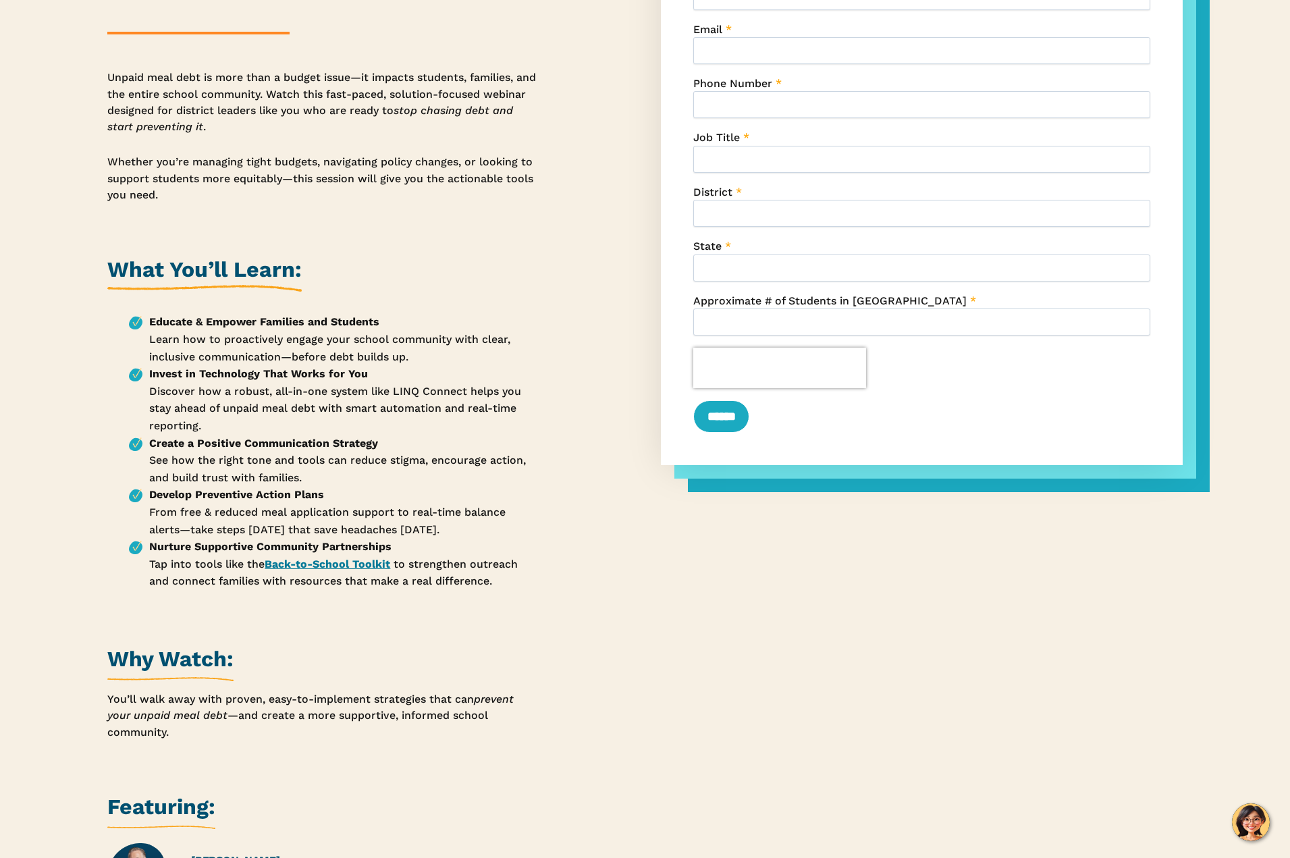
scroll to position [562, 0]
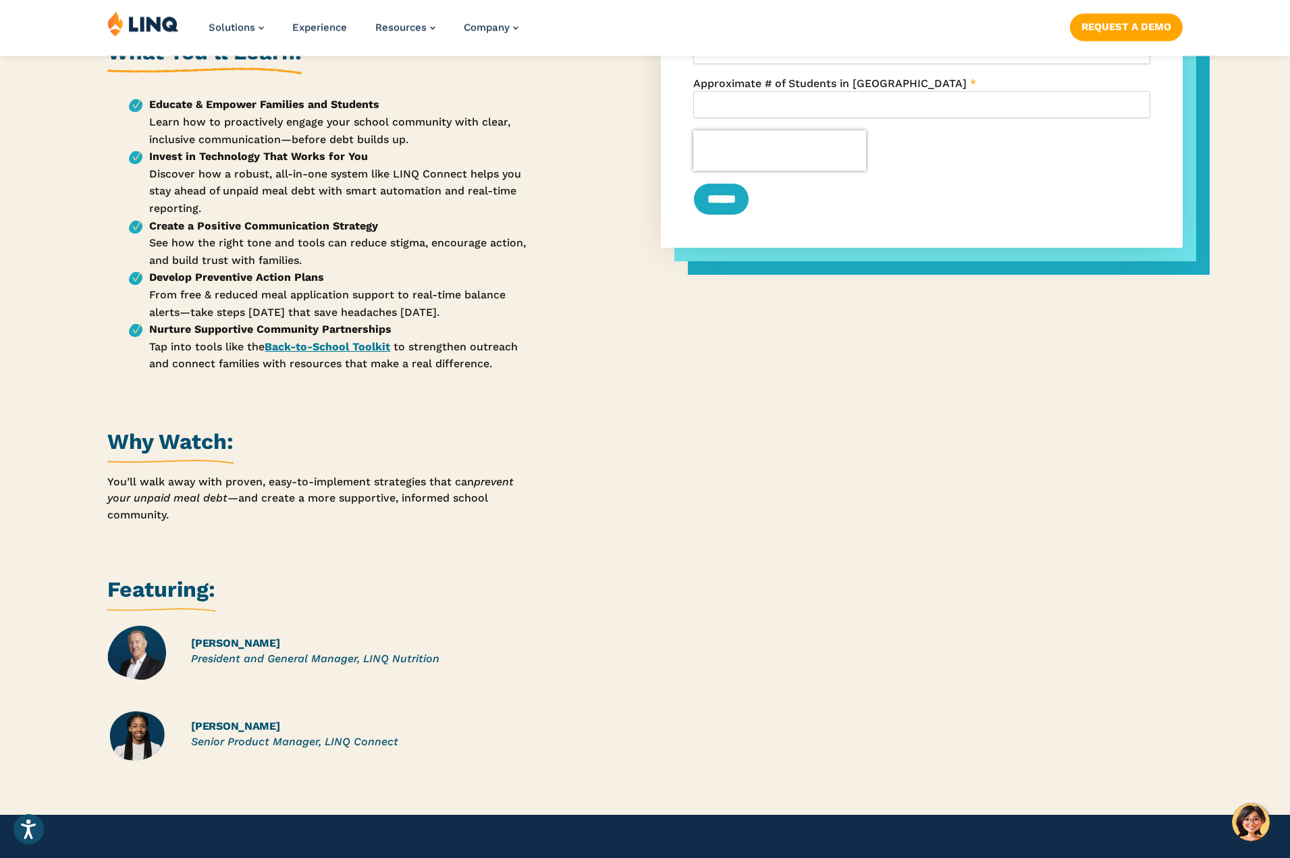
click at [177, 516] on p "You’ll walk away with proven, easy-to-implement strategies that can prevent you…" at bounding box center [321, 498] width 429 height 49
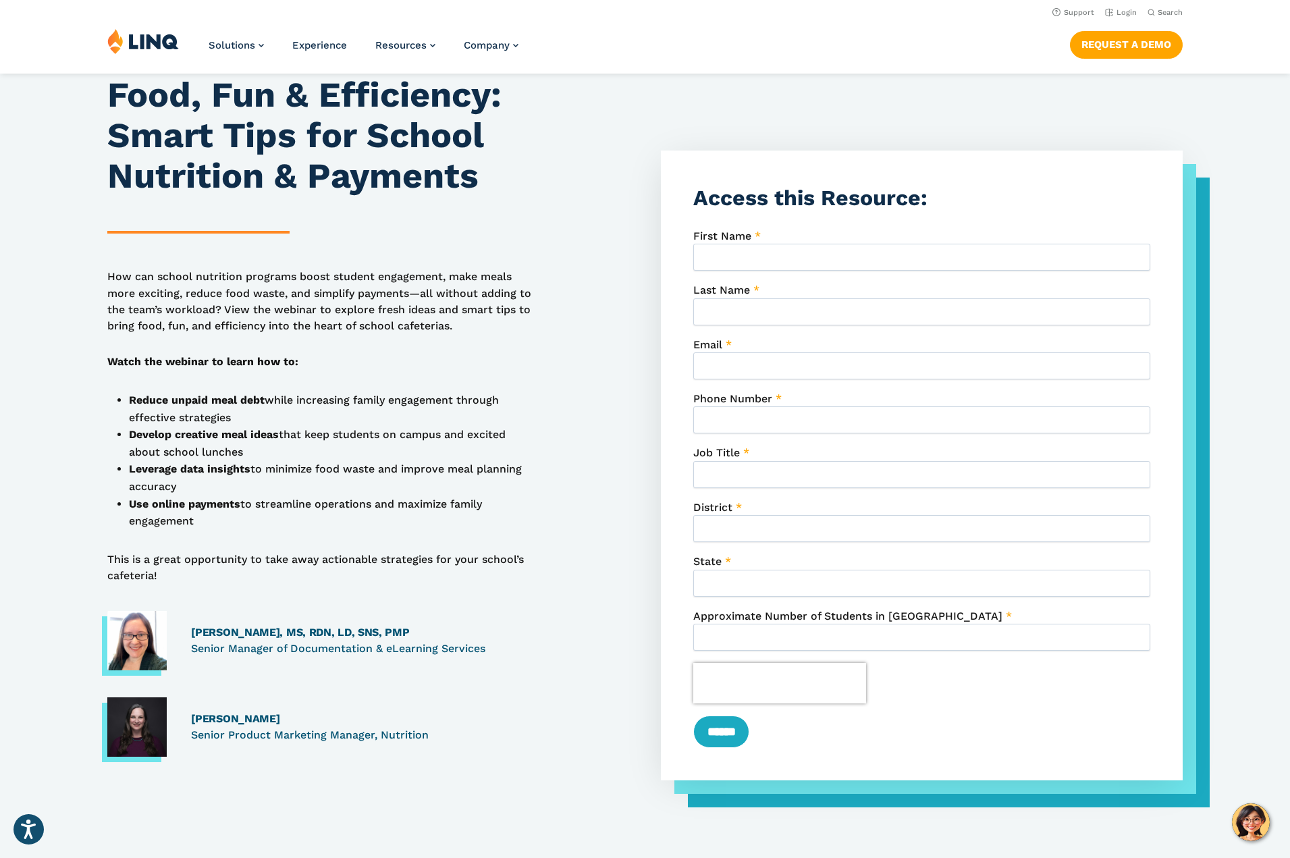
scroll to position [27, 0]
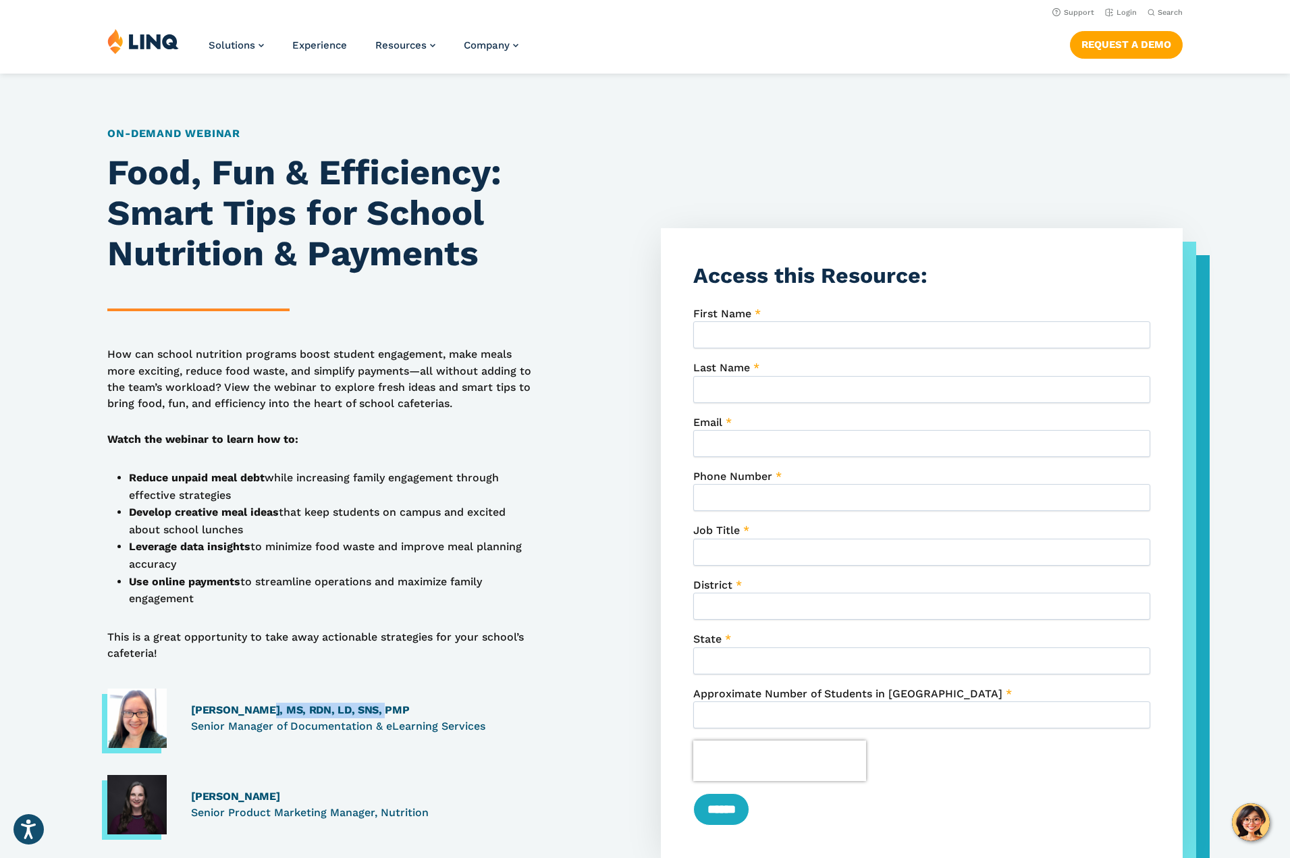
drag, startPoint x: 290, startPoint y: 709, endPoint x: 258, endPoint y: 708, distance: 32.4
click at [258, 708] on h4 "[PERSON_NAME], MS, RDN, LD, SNS, PMP" at bounding box center [364, 711] width 346 height 16
copy h4 "MS, RDN, LD, SNS, PMP"
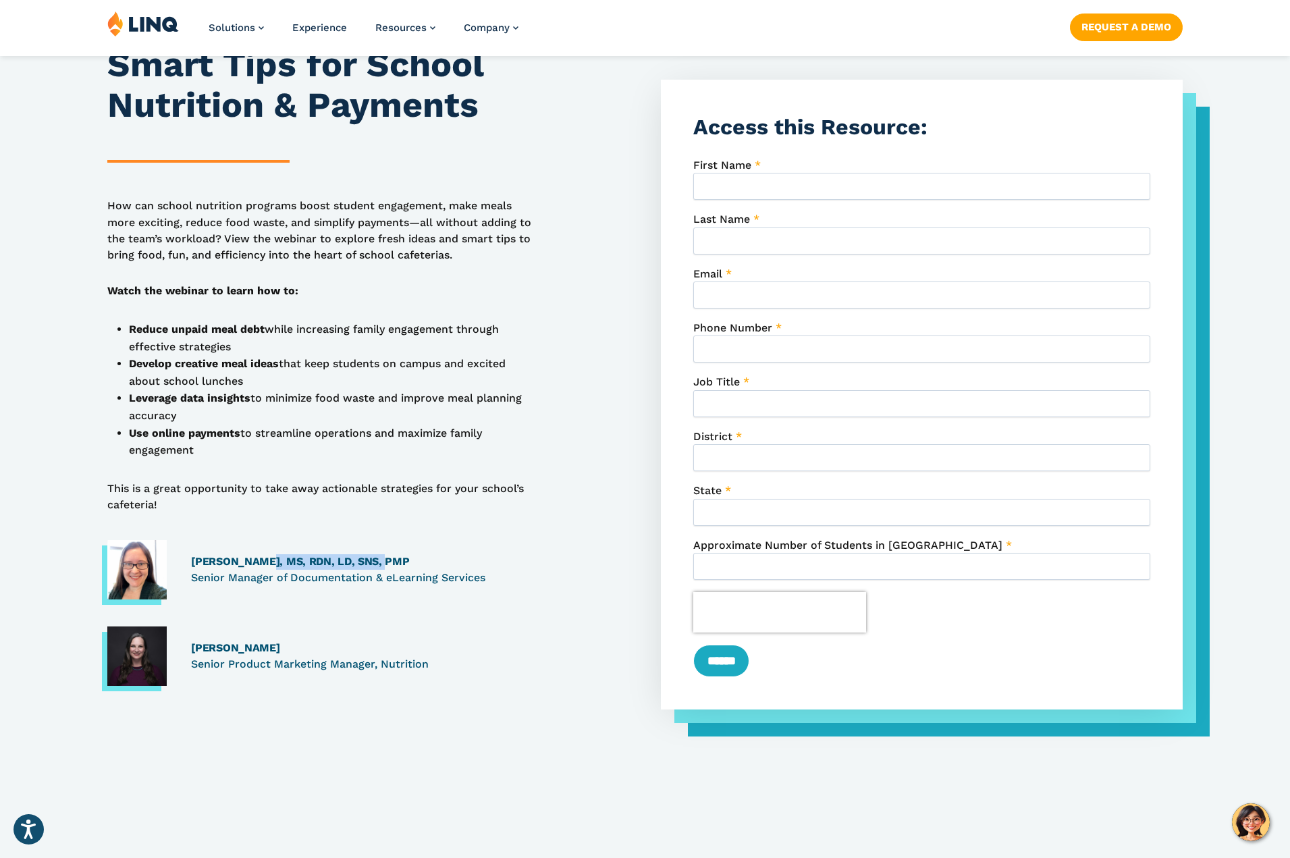
scroll to position [0, 0]
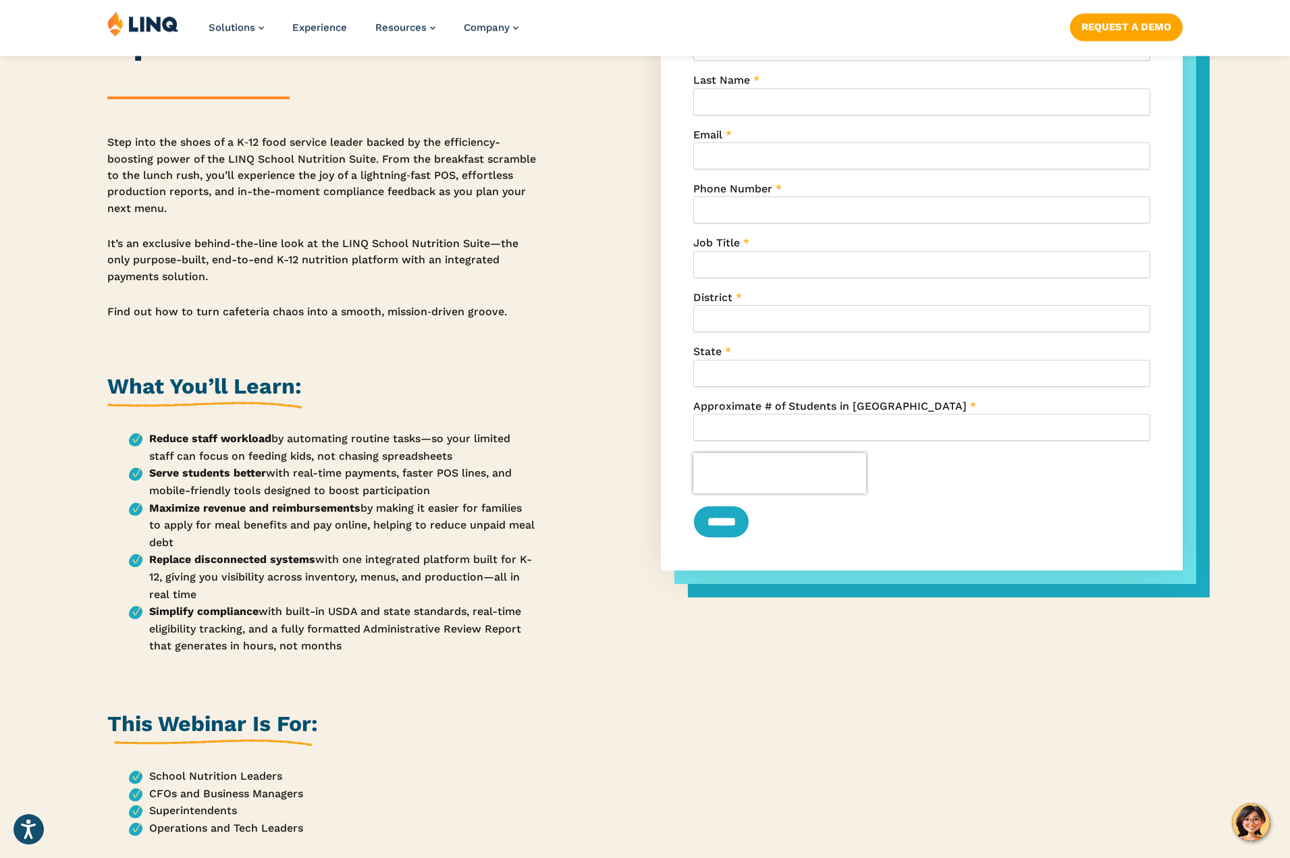
scroll to position [238, 0]
